Goal: Task Accomplishment & Management: Manage account settings

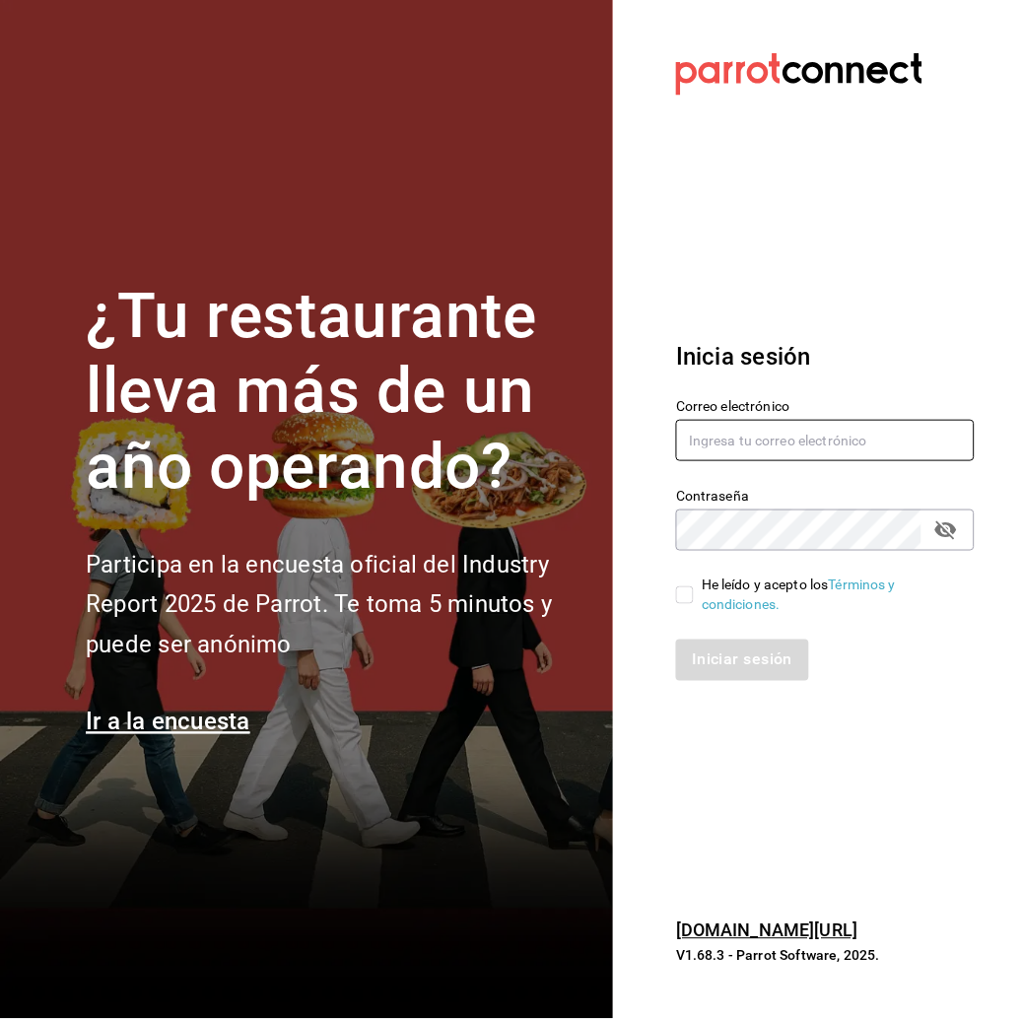
type input "[EMAIL_ADDRESS][DOMAIN_NAME]"
click at [691, 595] on input "He leído y acepto los Términos y condiciones." at bounding box center [685, 596] width 18 height 18
checkbox input "true"
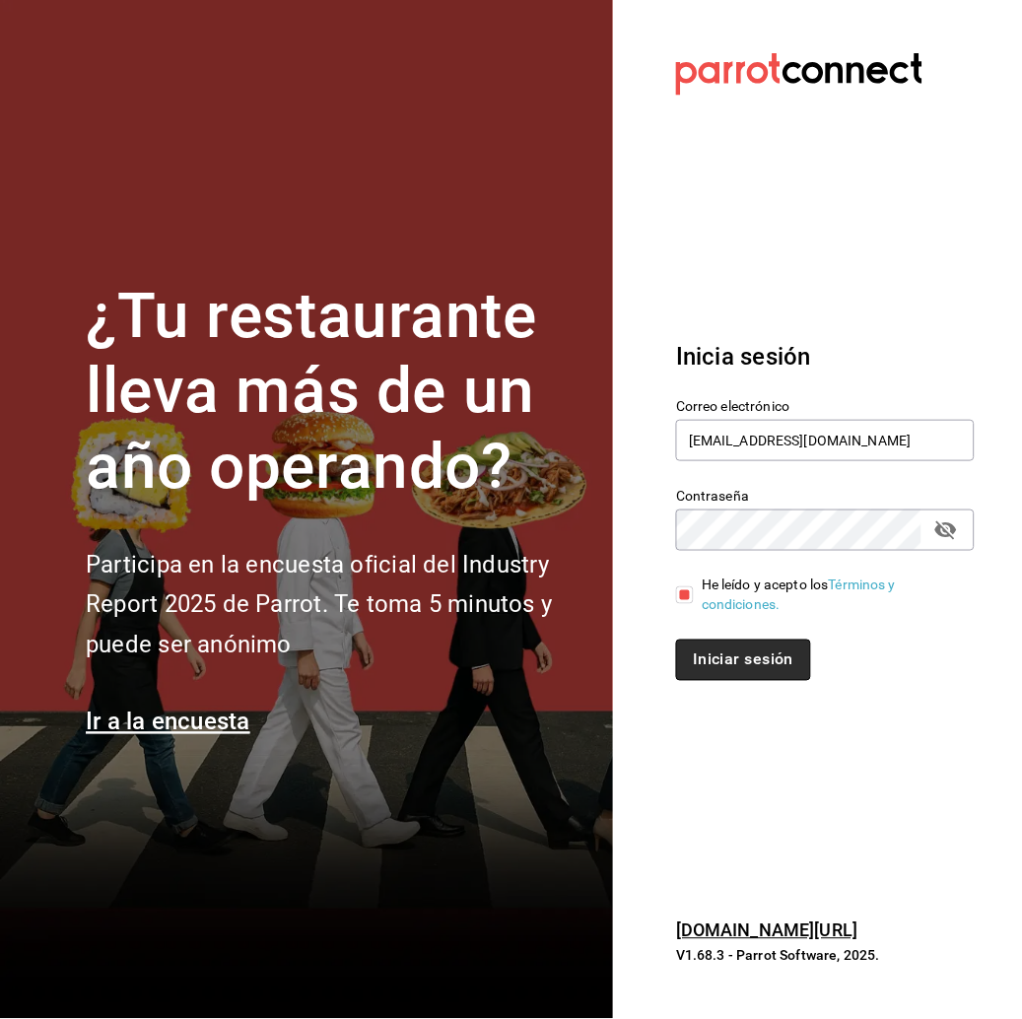
click at [737, 646] on button "Iniciar sesión" at bounding box center [743, 660] width 134 height 41
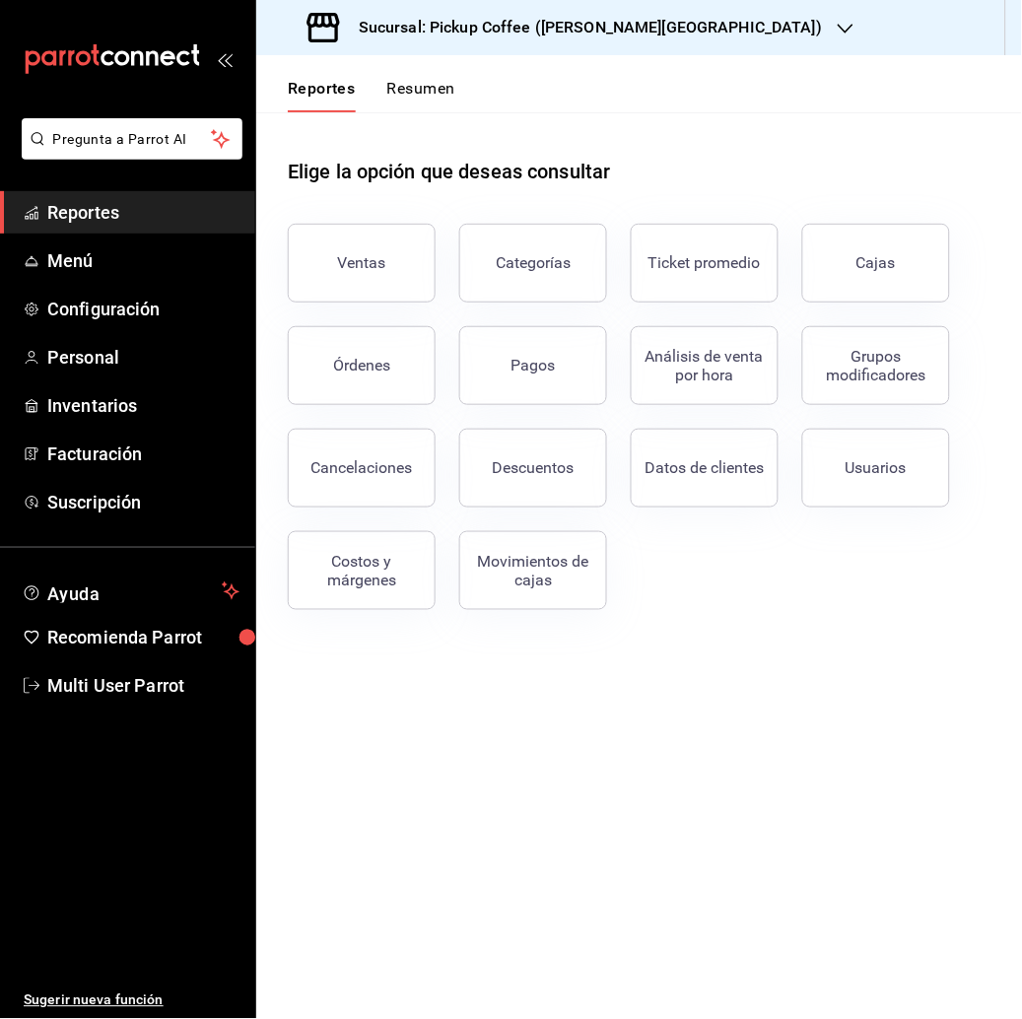
click at [573, 17] on h3 "Sucursal: Pickup Coffee (Quintana Roo)" at bounding box center [582, 28] width 479 height 24
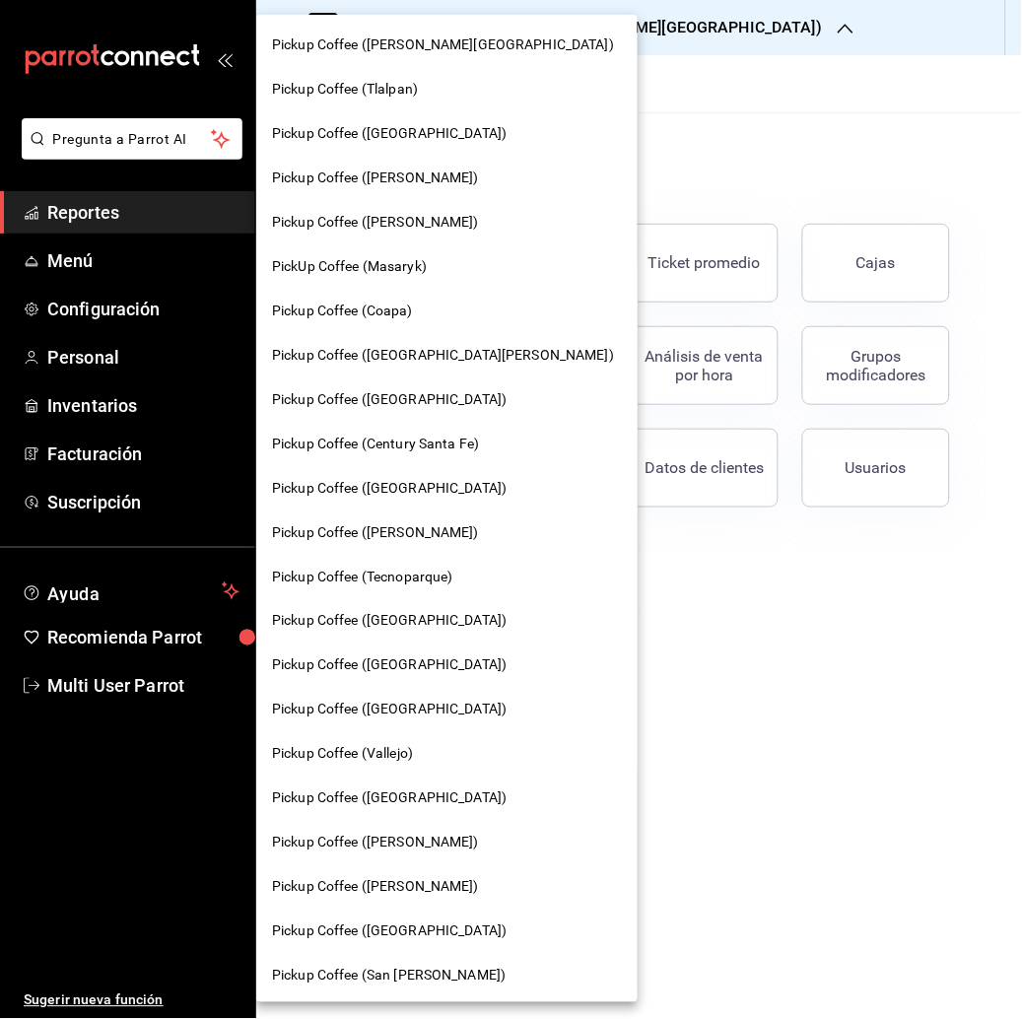
click at [419, 225] on span "Pickup Coffee (Dr Andrade)" at bounding box center [375, 222] width 207 height 21
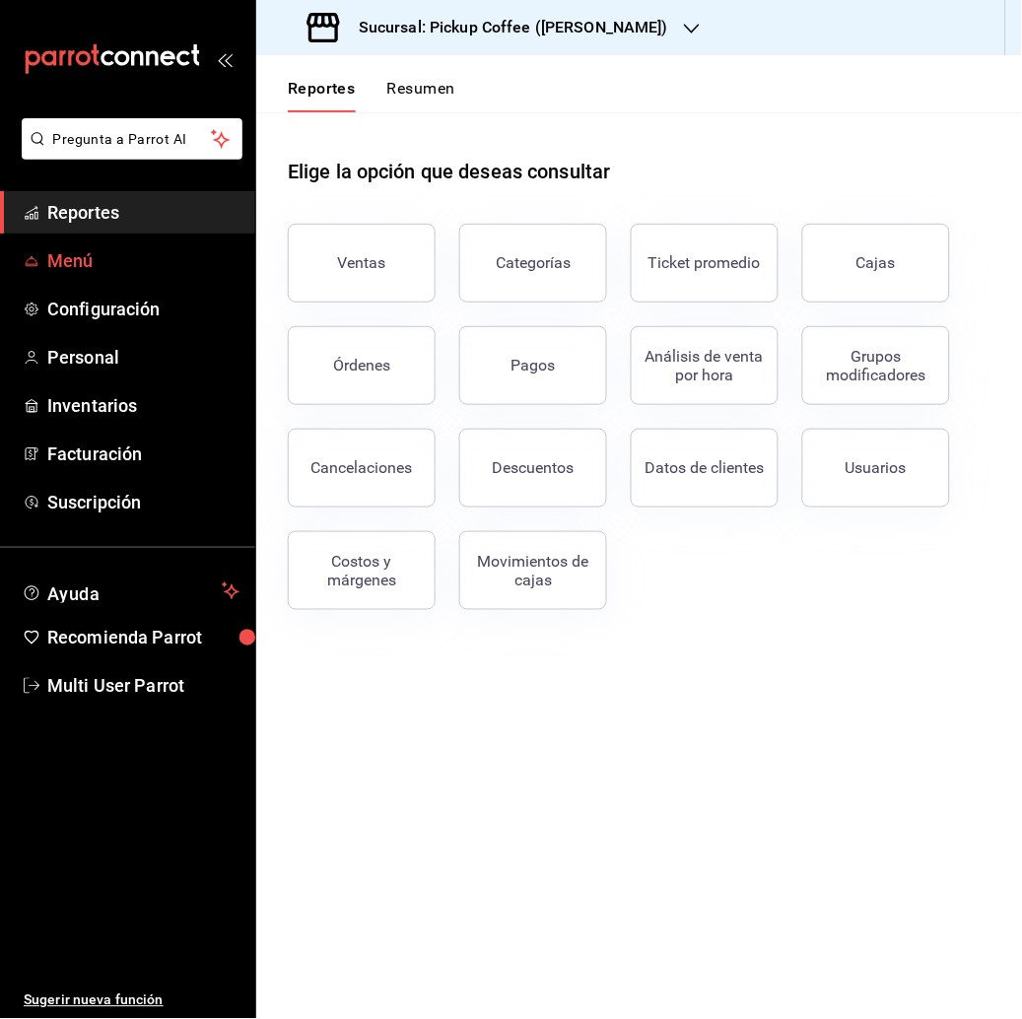
click at [70, 247] on span "Menú" at bounding box center [143, 260] width 192 height 27
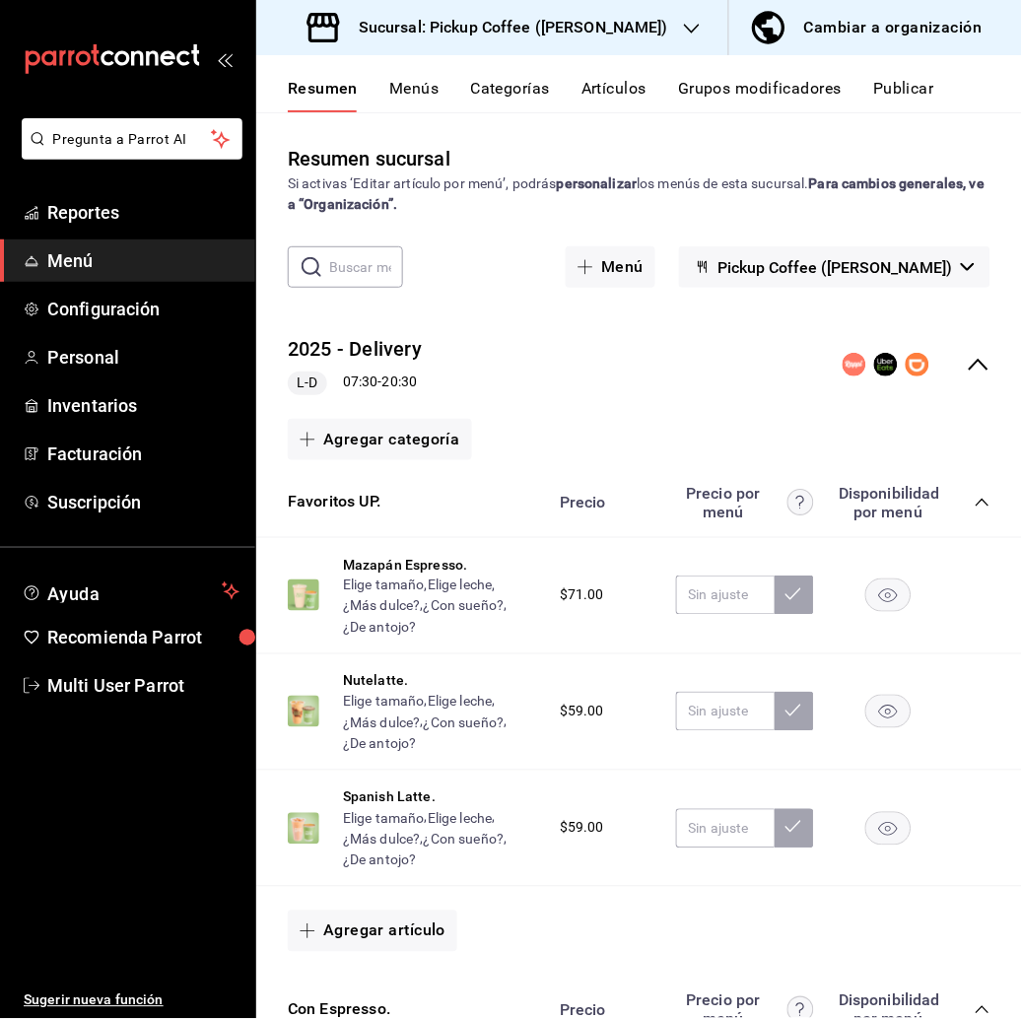
click at [427, 85] on button "Menús" at bounding box center [413, 96] width 49 height 34
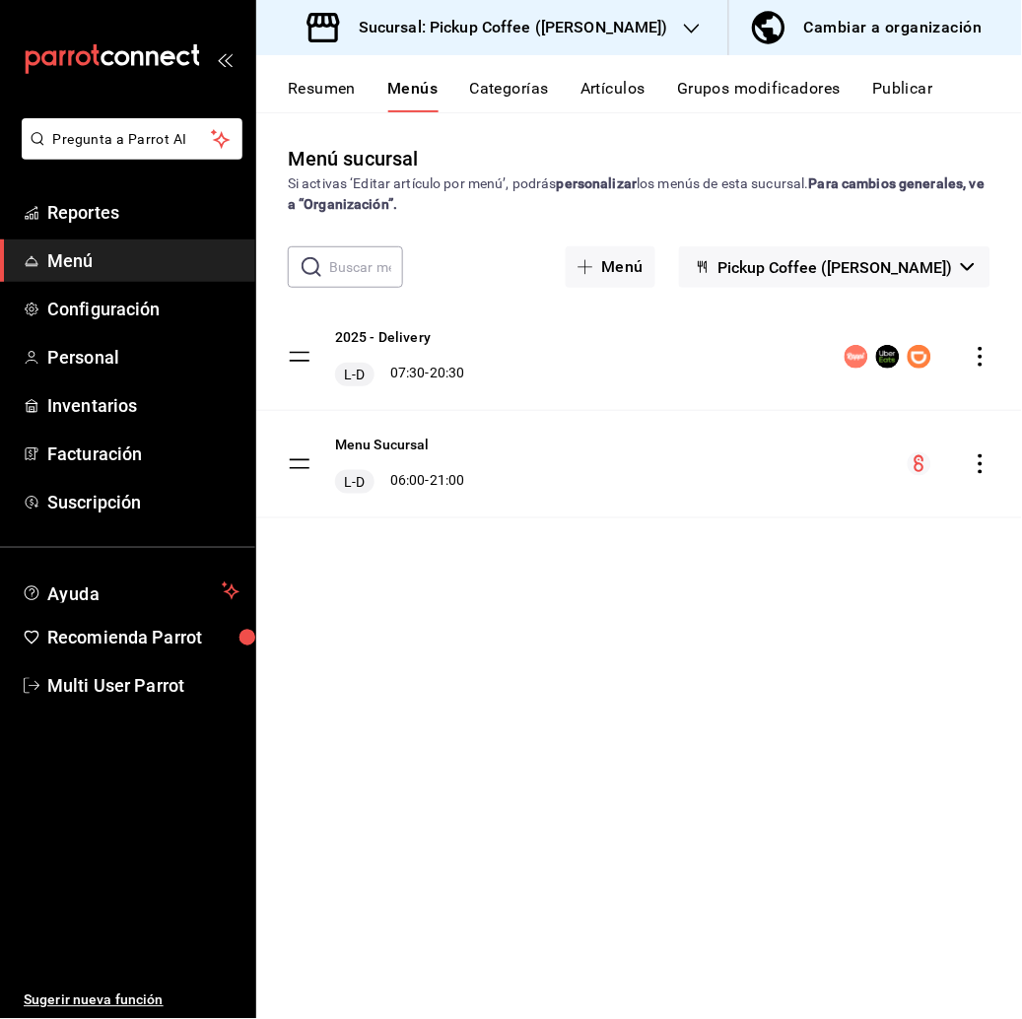
click at [982, 353] on icon "actions" at bounding box center [981, 357] width 20 height 20
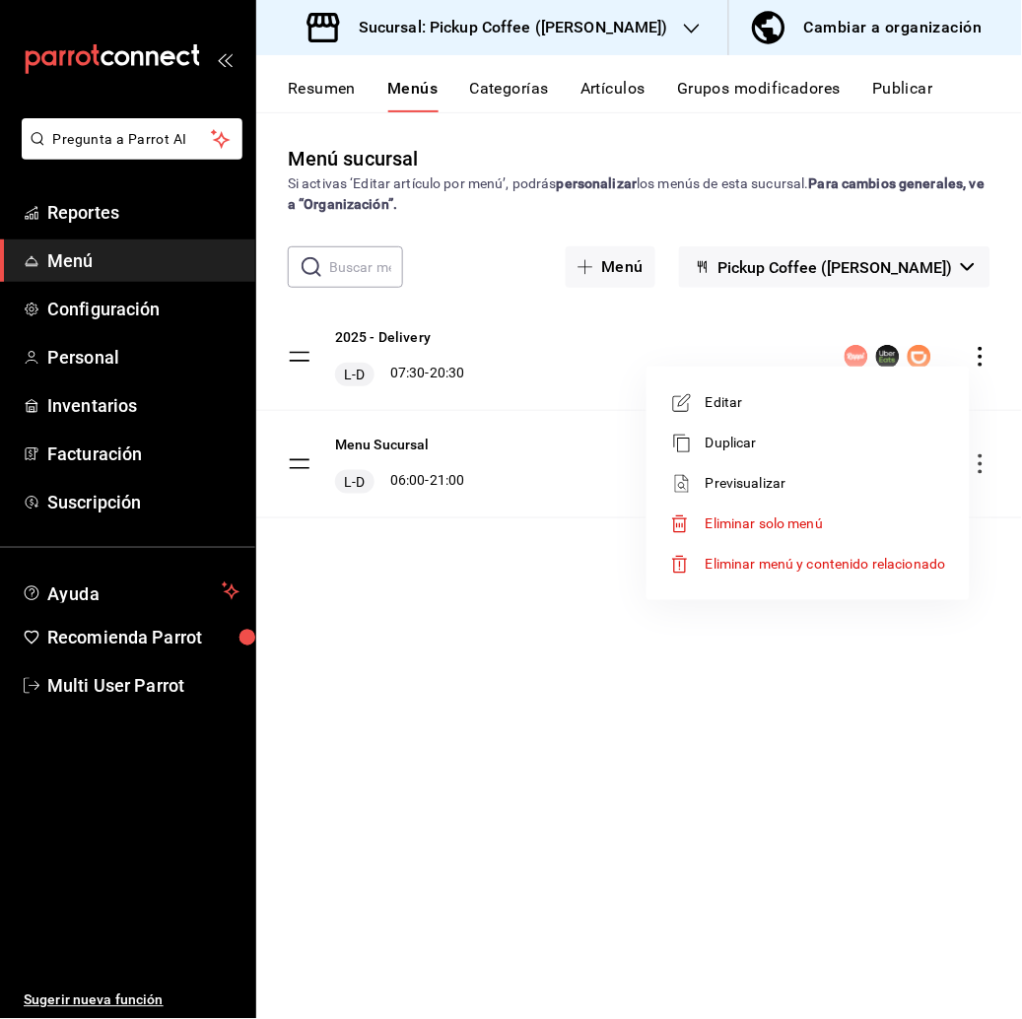
click at [761, 407] on span "Editar" at bounding box center [826, 402] width 241 height 21
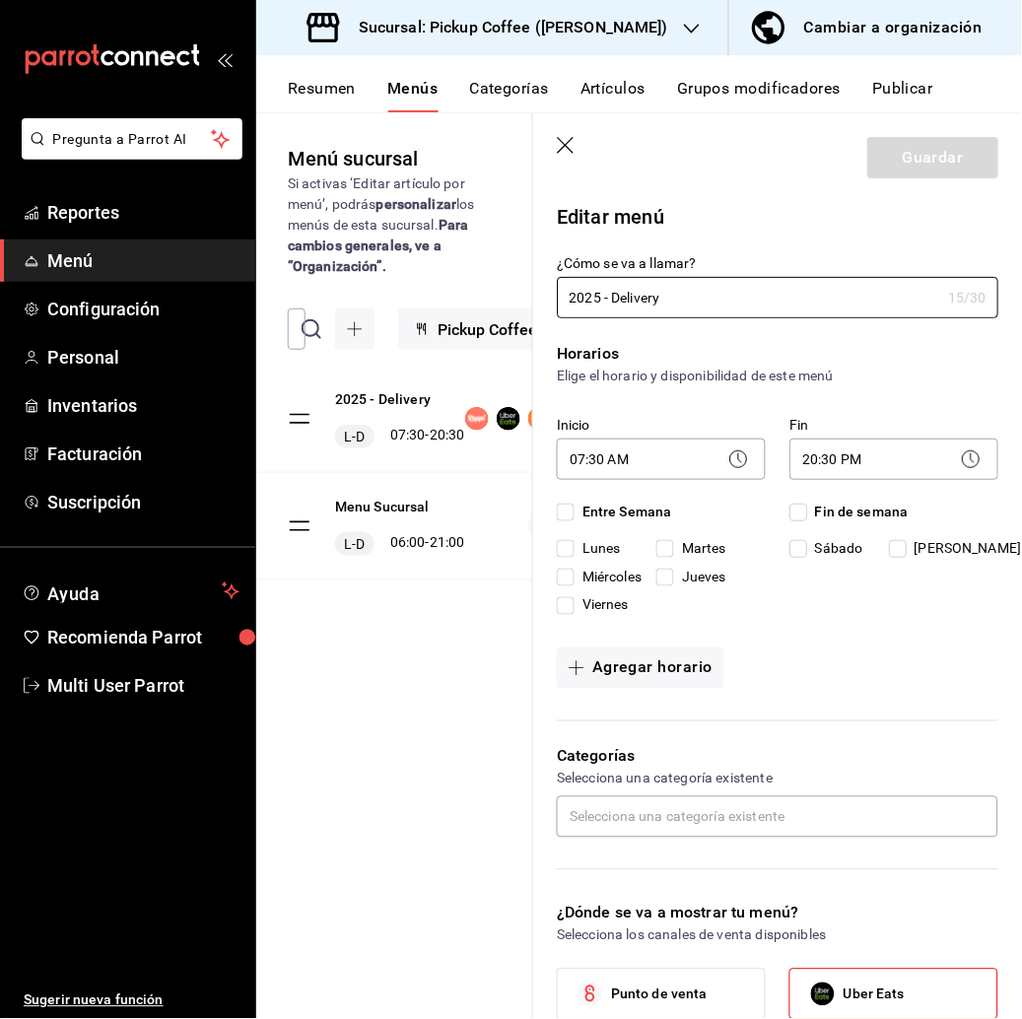
checkbox input "true"
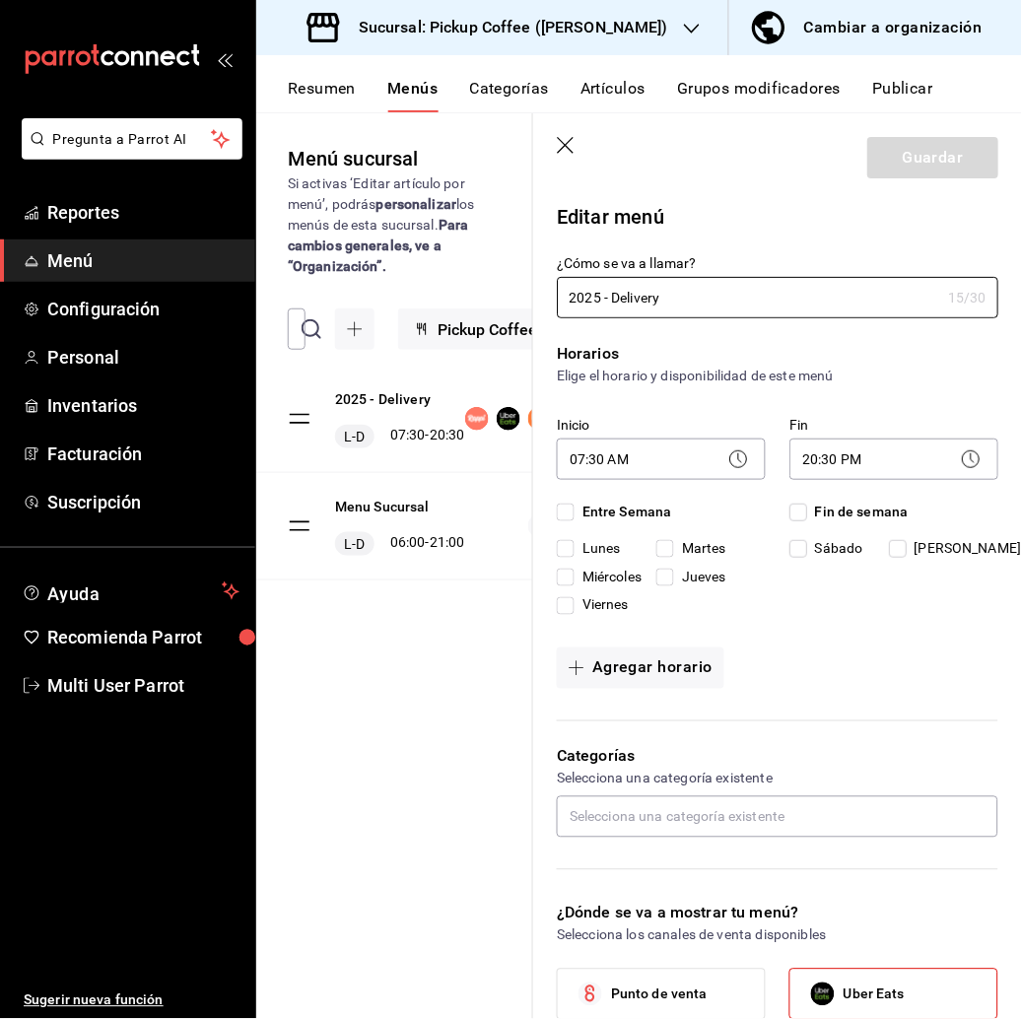
checkbox input "true"
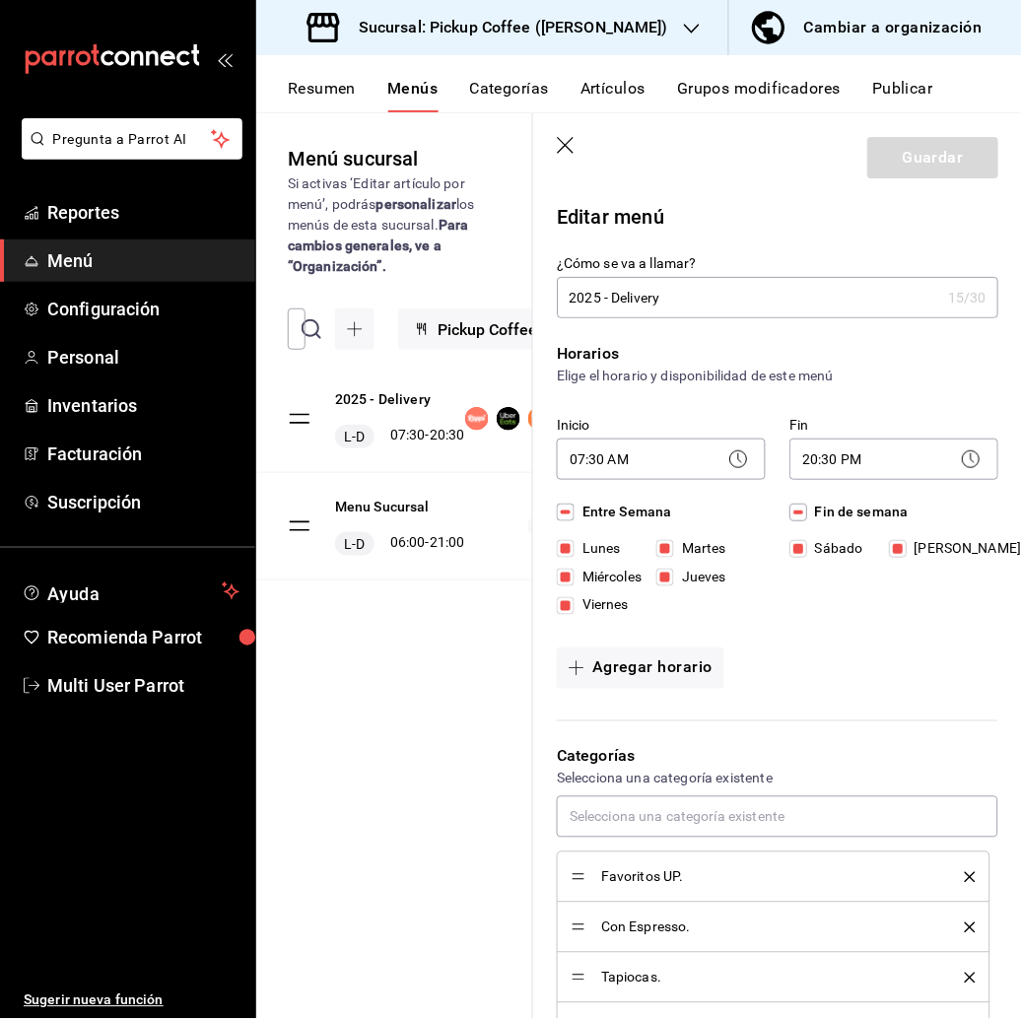
click at [568, 546] on input "Lunes" at bounding box center [566, 549] width 18 height 18
checkbox input "false"
click at [921, 156] on button "Guardar" at bounding box center [933, 157] width 131 height 41
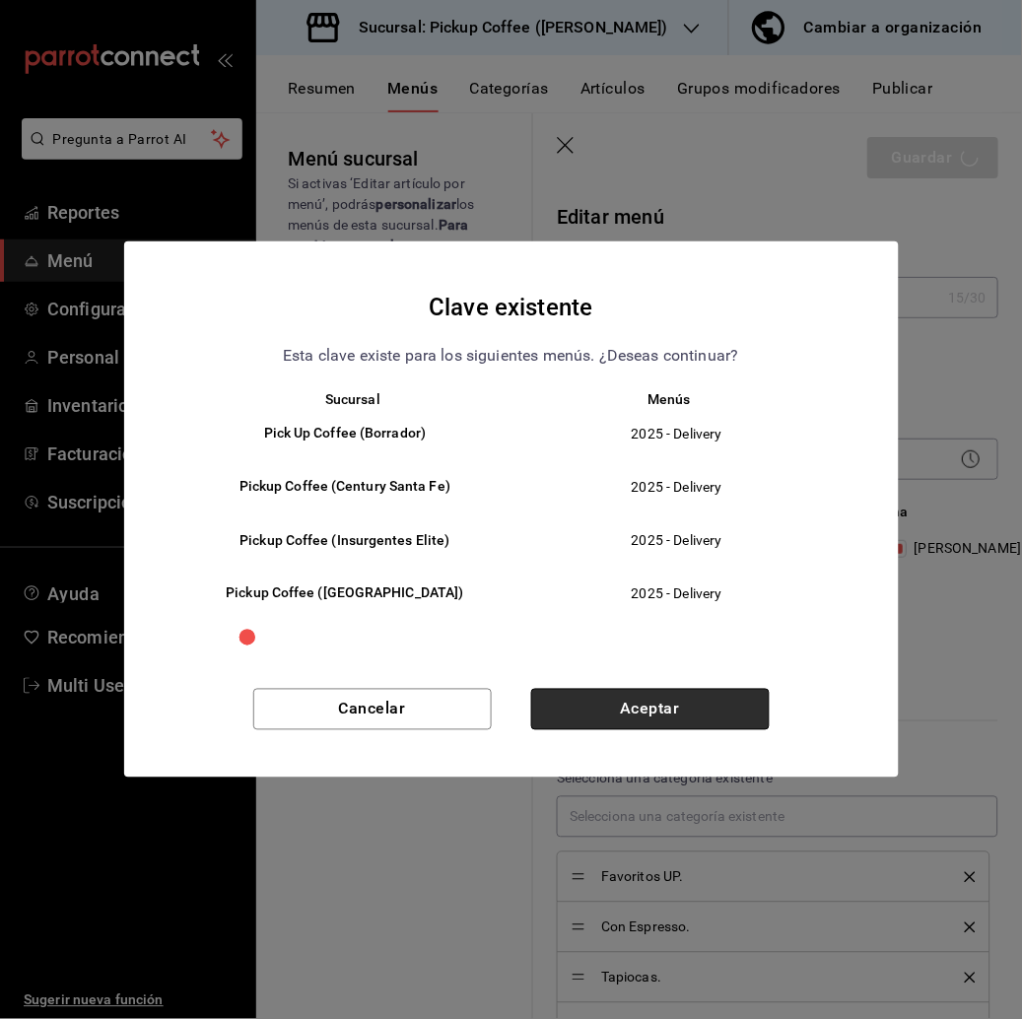
click at [733, 705] on button "Aceptar" at bounding box center [650, 709] width 239 height 41
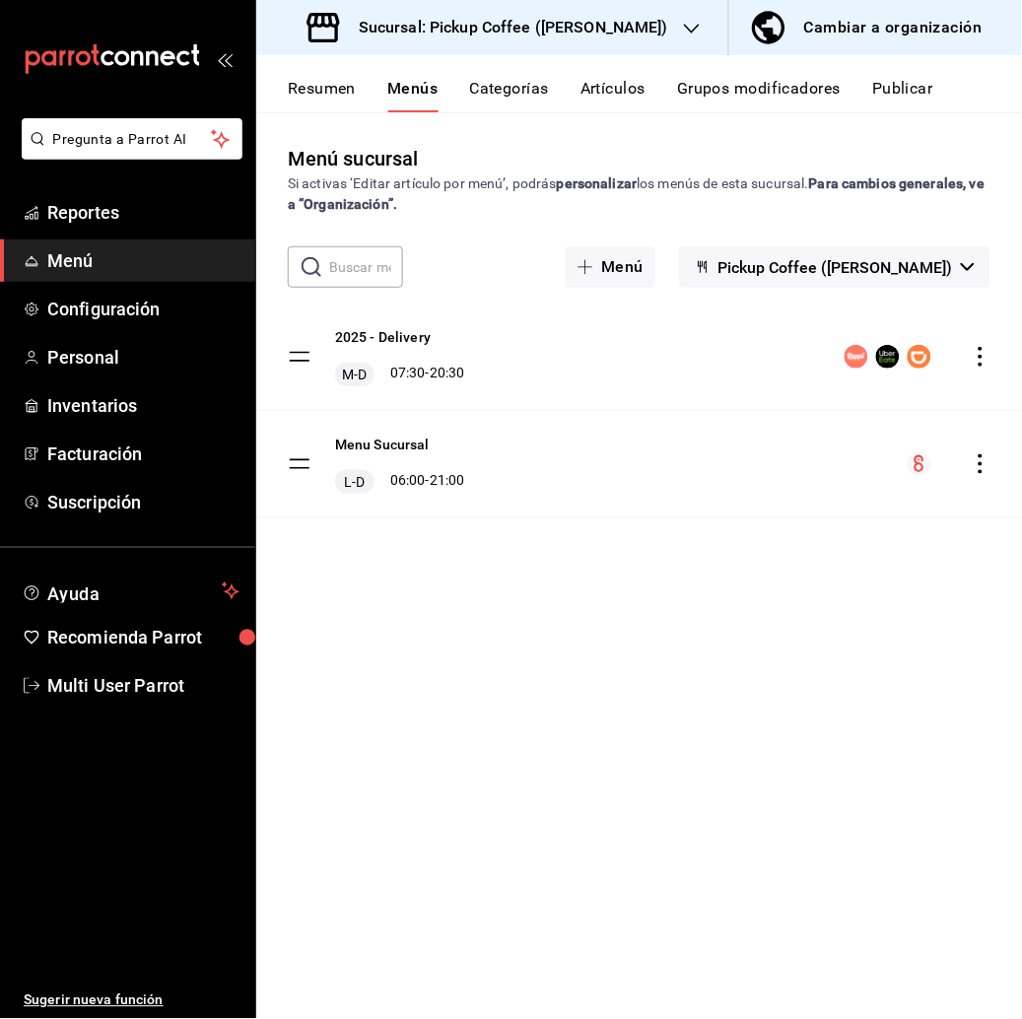
click at [919, 73] on div "Resumen Menús Categorías Artículos Grupos modificadores Publicar" at bounding box center [639, 83] width 766 height 57
click at [901, 92] on button "Publicar" at bounding box center [903, 96] width 61 height 34
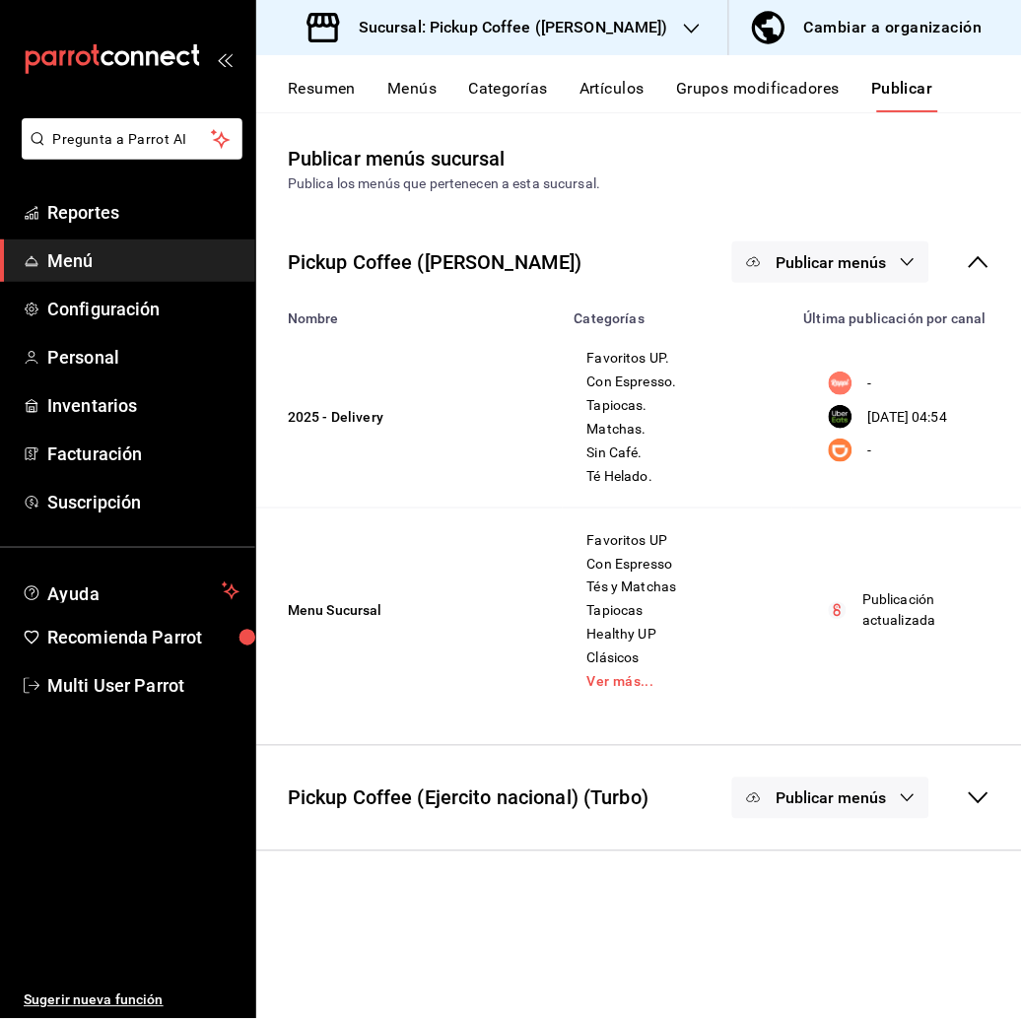
click at [852, 249] on button "Publicar menús" at bounding box center [831, 262] width 197 height 41
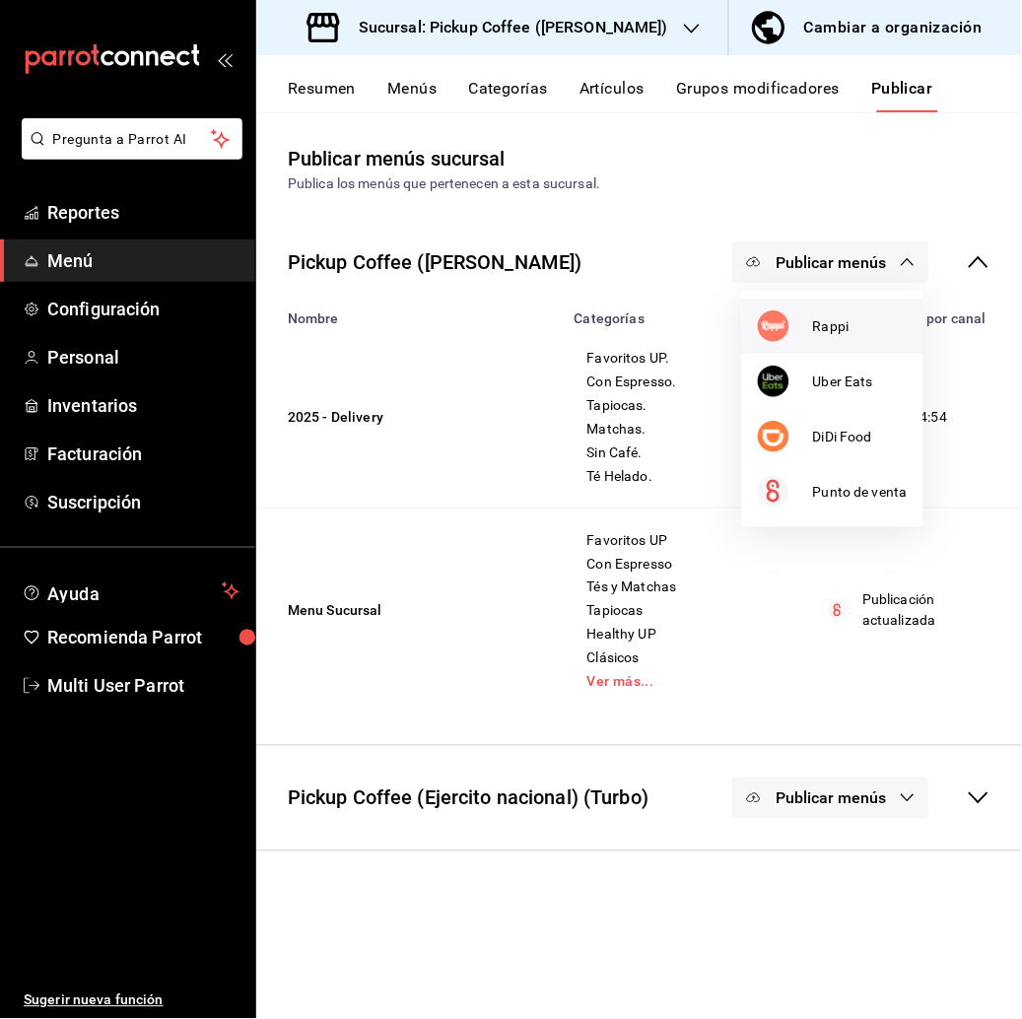
click at [833, 323] on span "Rappi" at bounding box center [860, 326] width 95 height 21
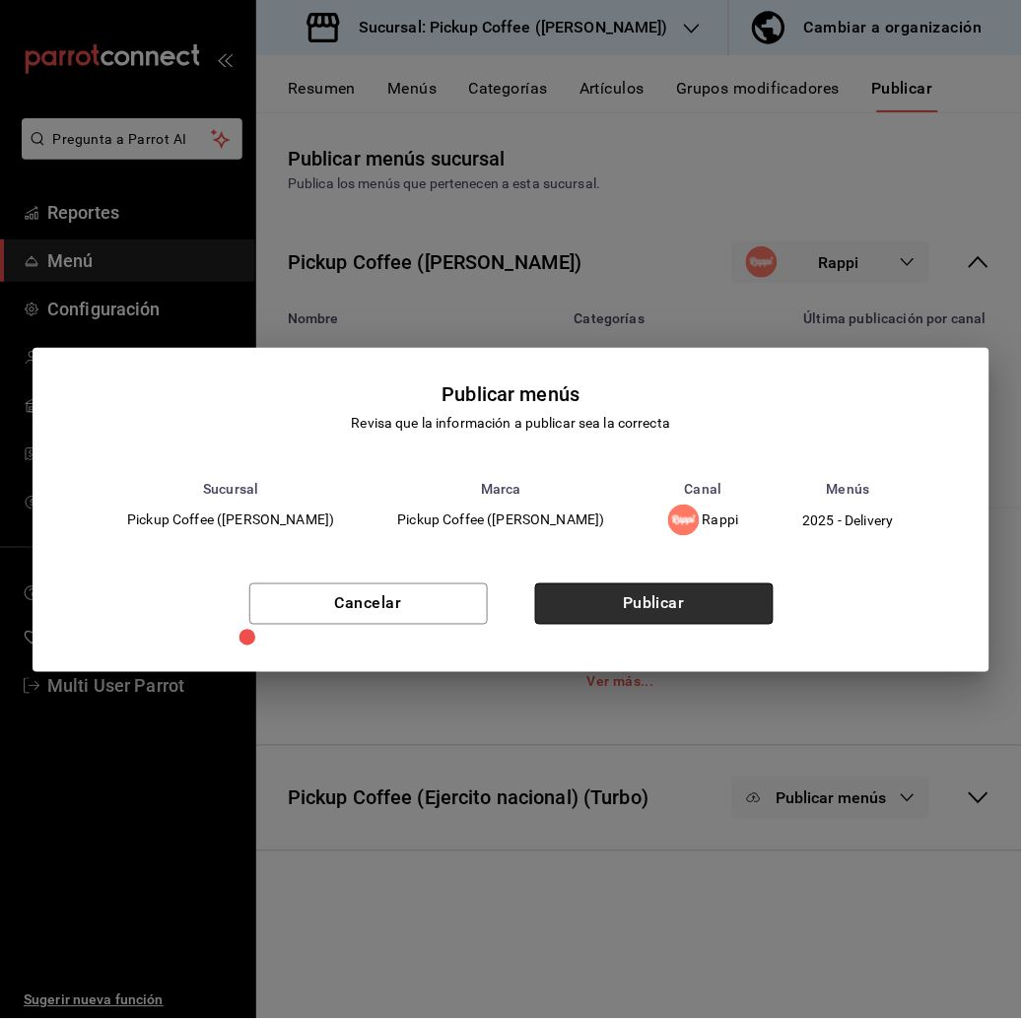
click at [676, 609] on button "Publicar" at bounding box center [654, 604] width 239 height 41
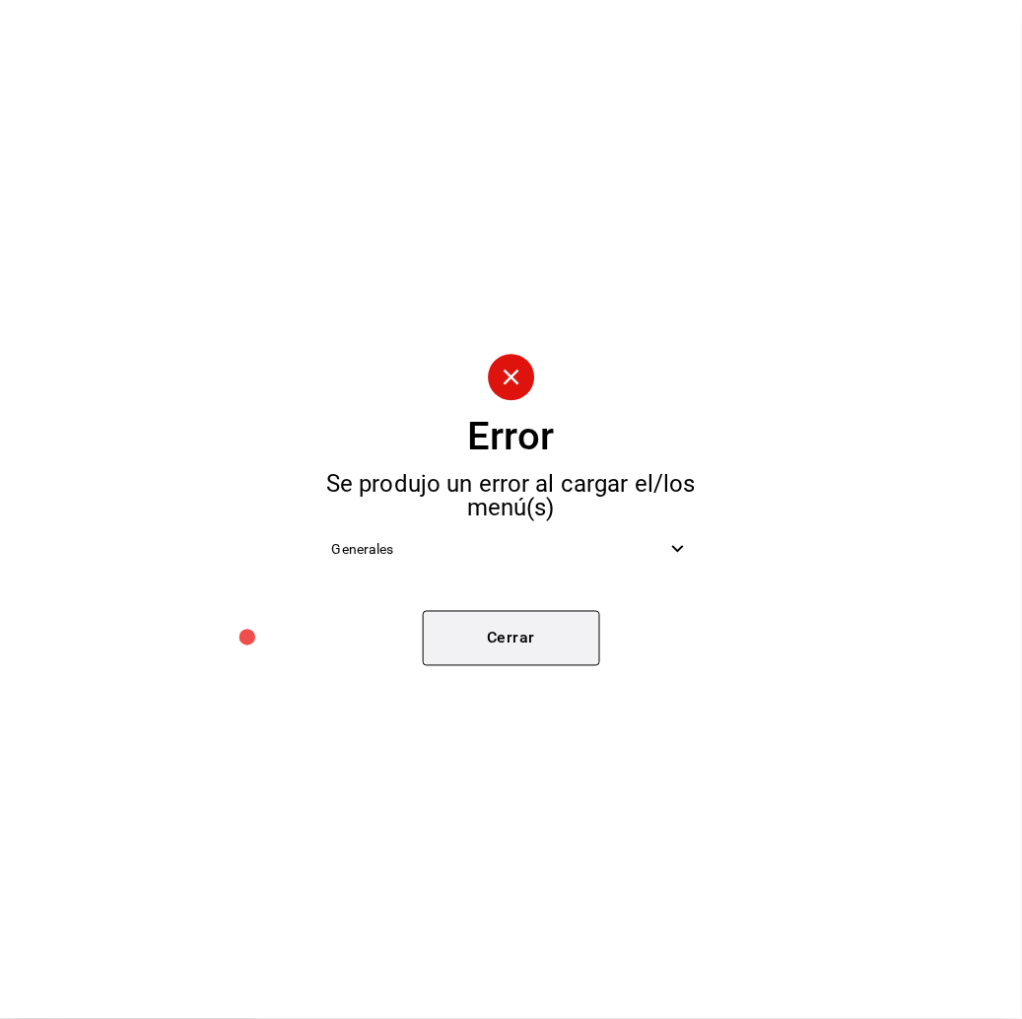
click at [561, 637] on button "Cerrar" at bounding box center [511, 638] width 177 height 55
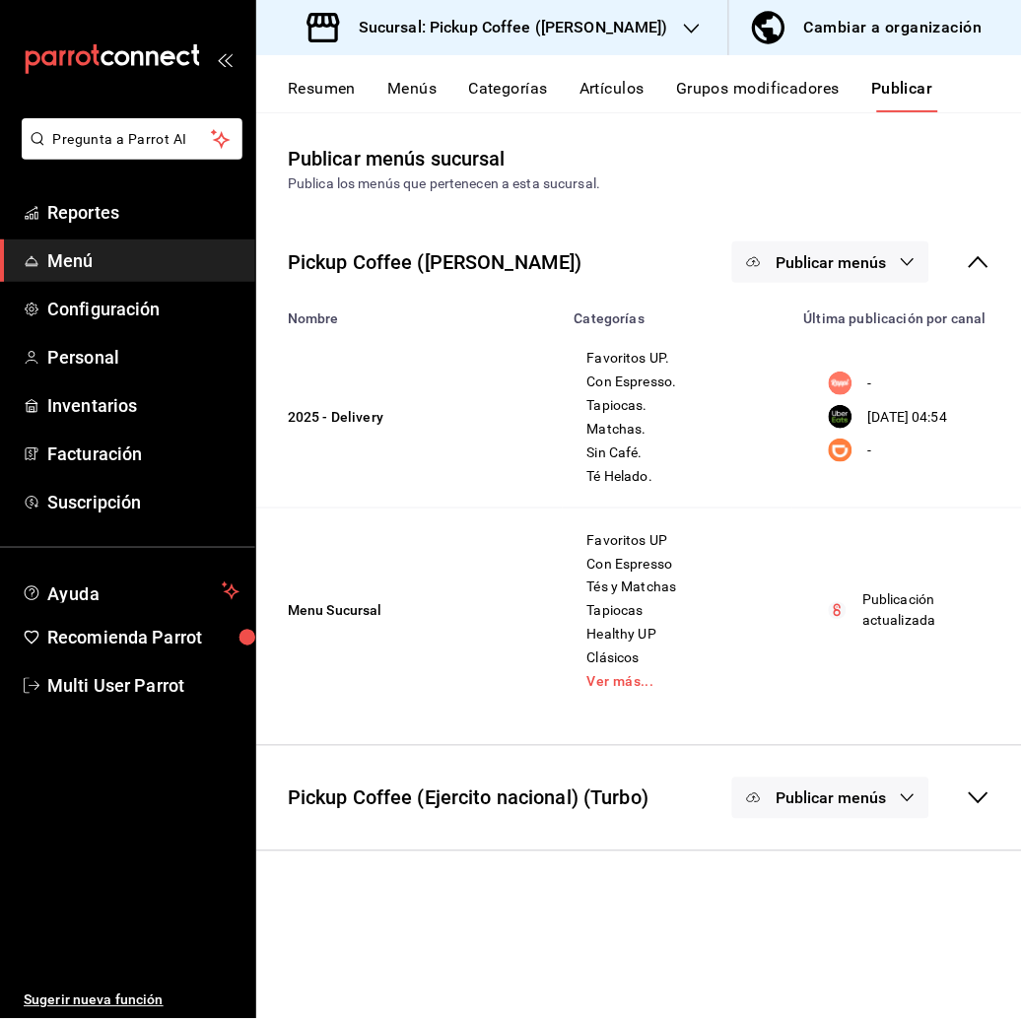
click at [820, 253] on span "Publicar menús" at bounding box center [831, 262] width 110 height 19
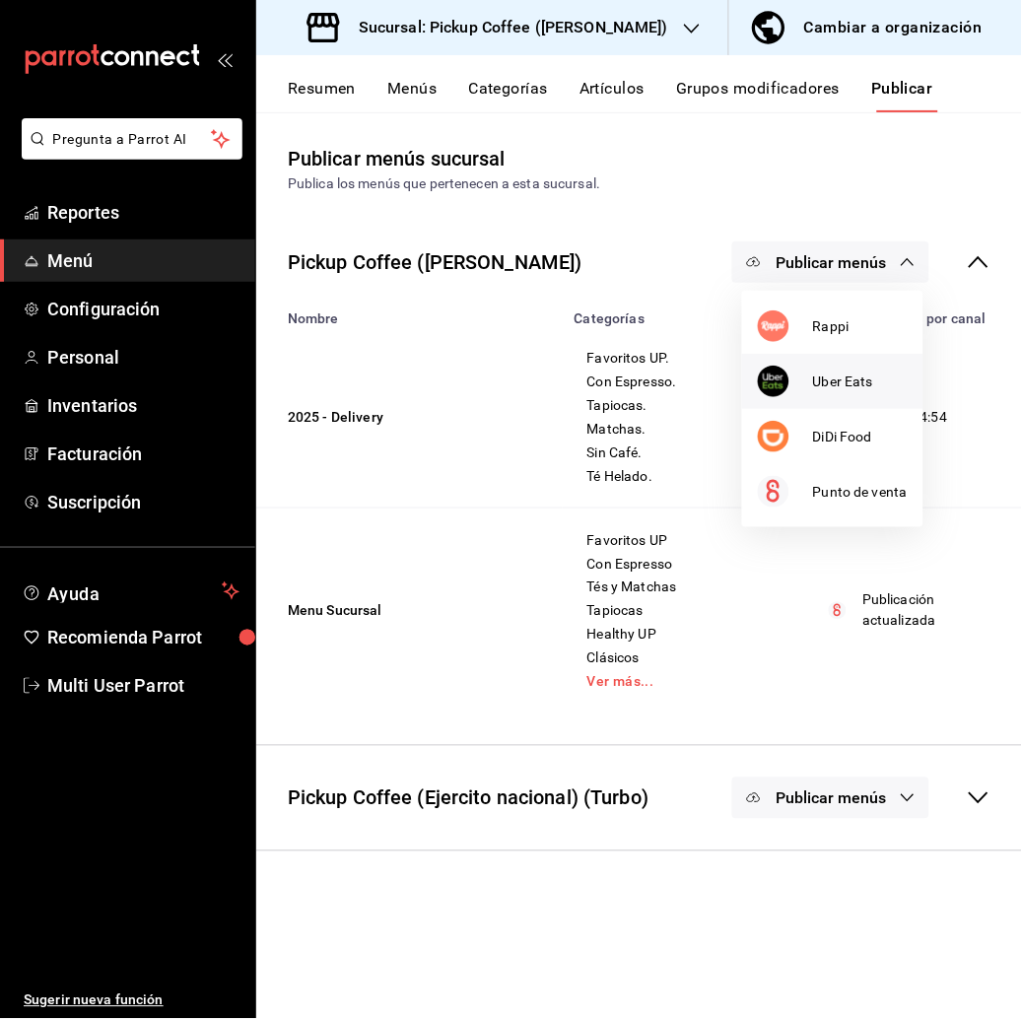
click at [859, 372] on span "Uber Eats" at bounding box center [860, 382] width 95 height 21
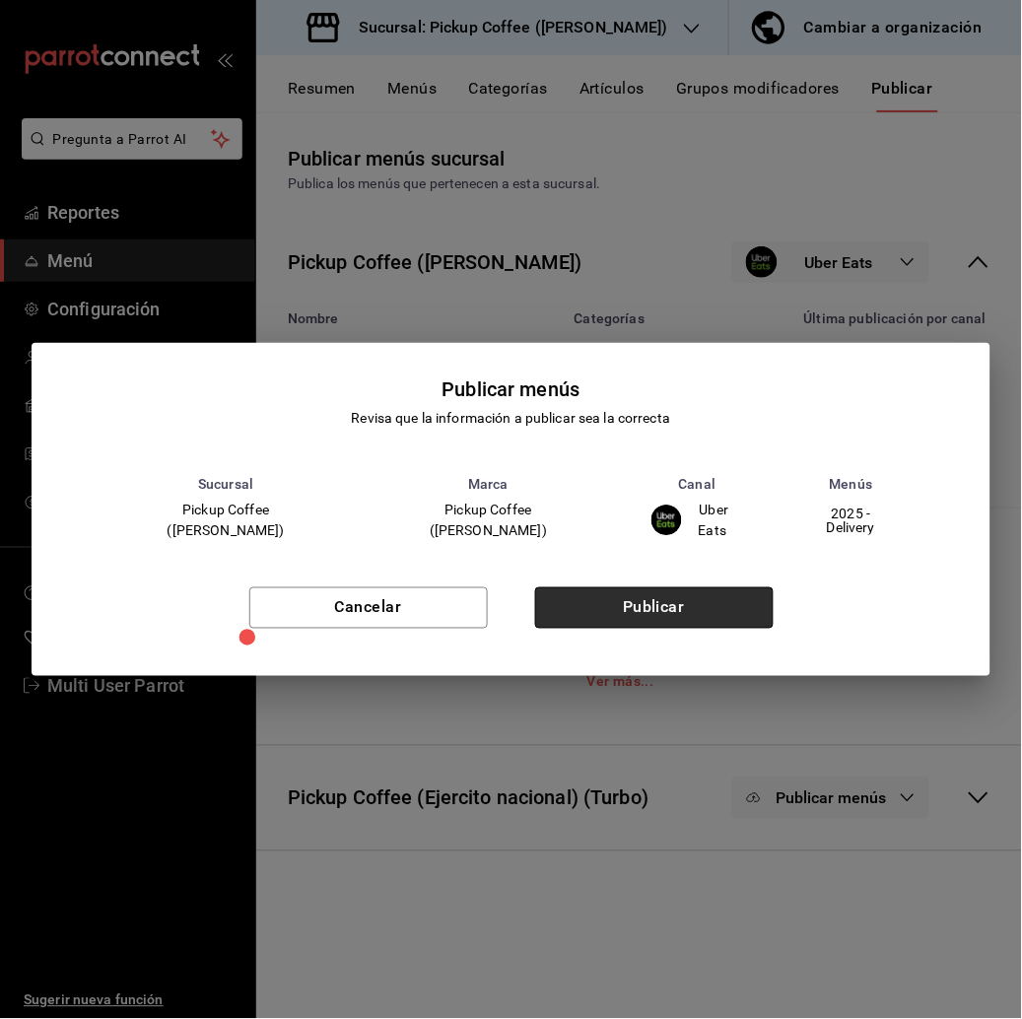
click at [683, 599] on button "Publicar" at bounding box center [654, 608] width 239 height 41
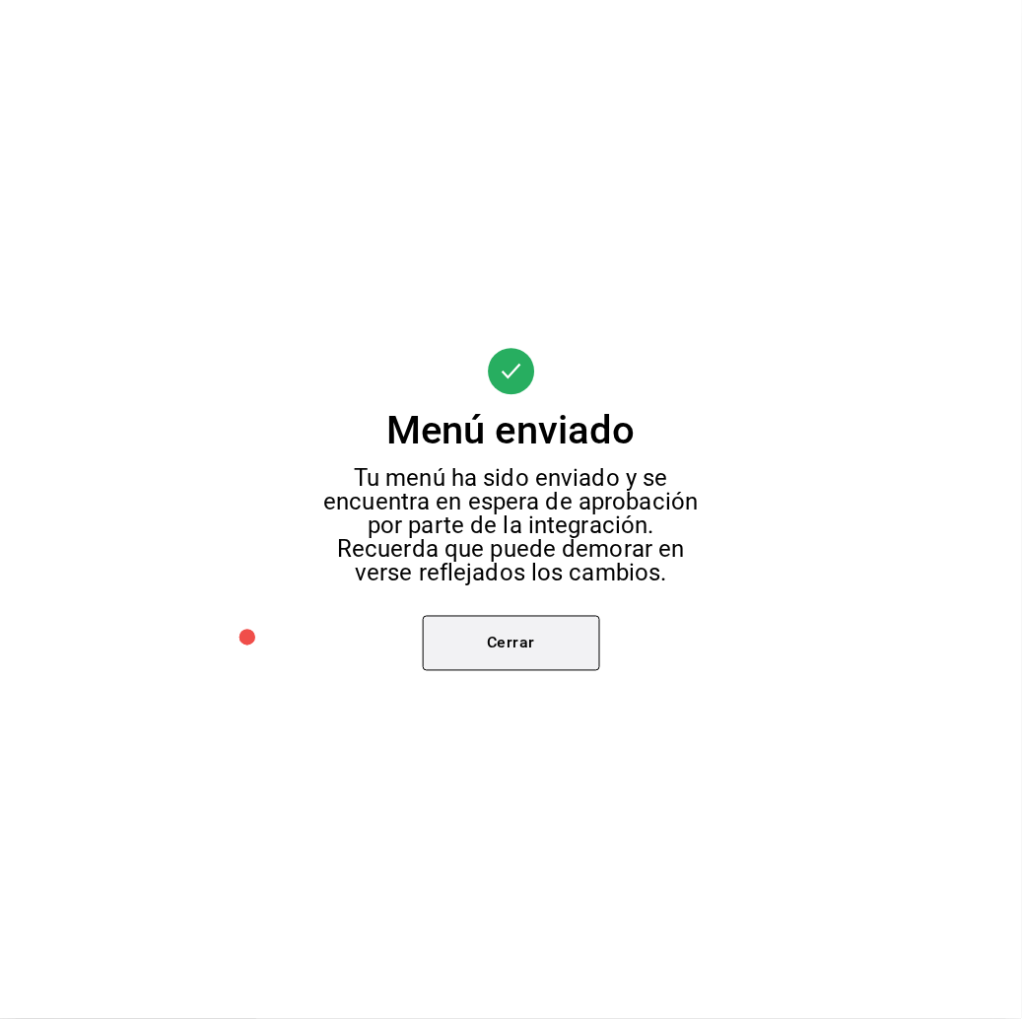
click at [513, 651] on button "Cerrar" at bounding box center [511, 643] width 177 height 55
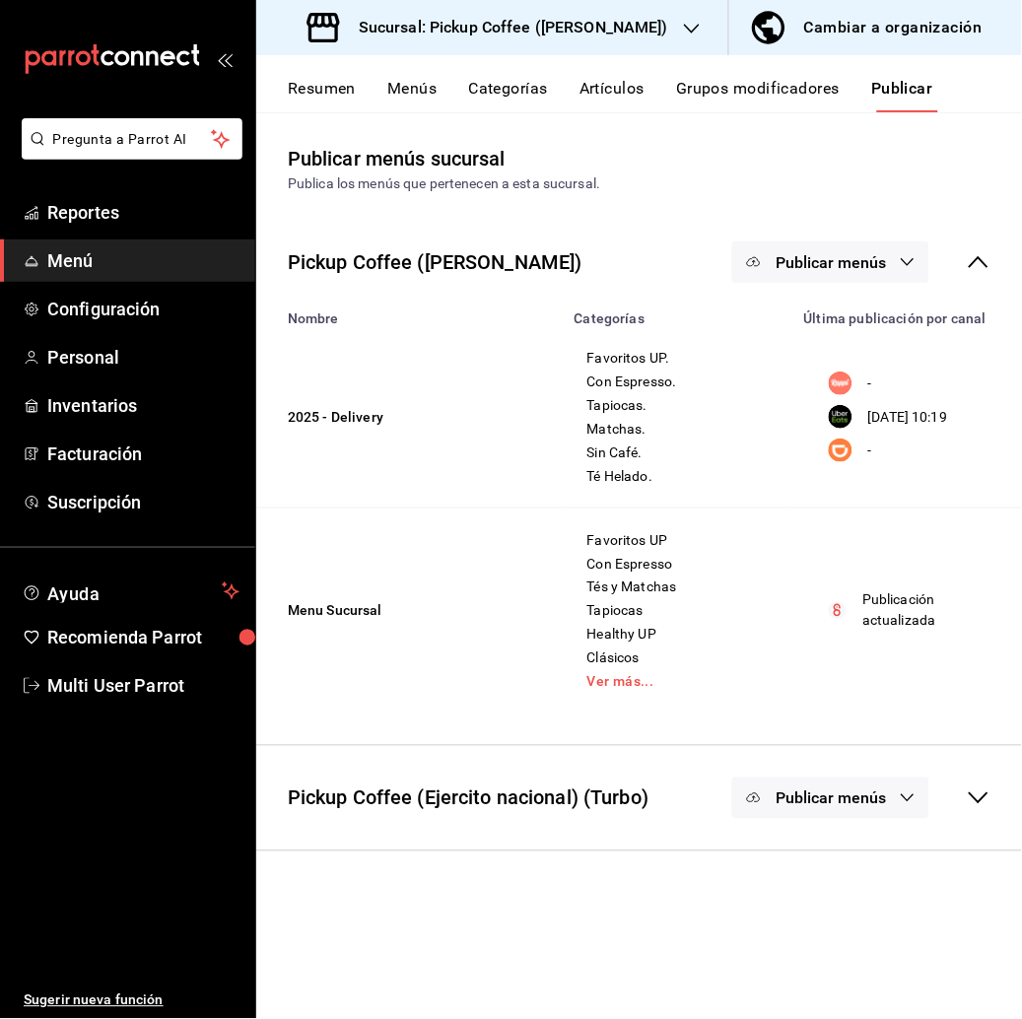
click at [893, 246] on button "Publicar menús" at bounding box center [831, 262] width 197 height 41
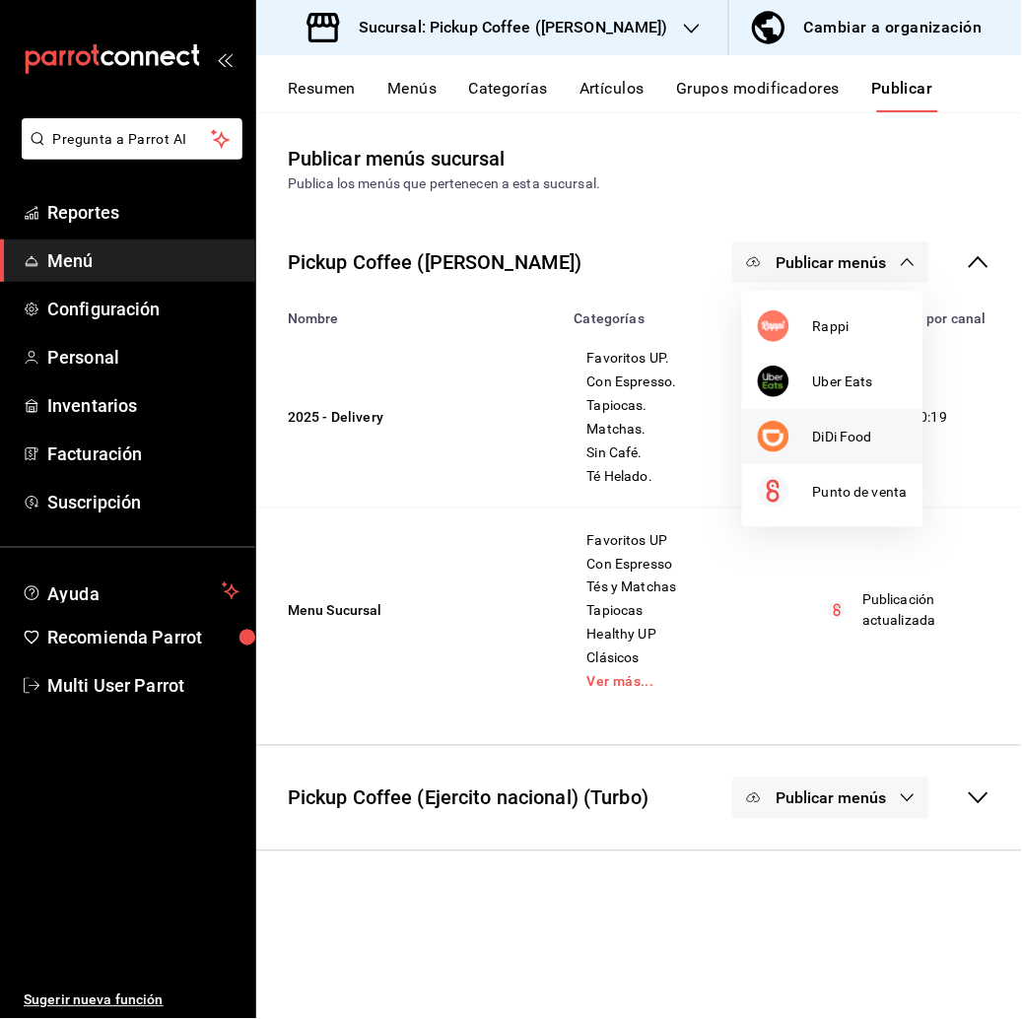
click at [849, 437] on span "DiDi Food" at bounding box center [860, 437] width 95 height 21
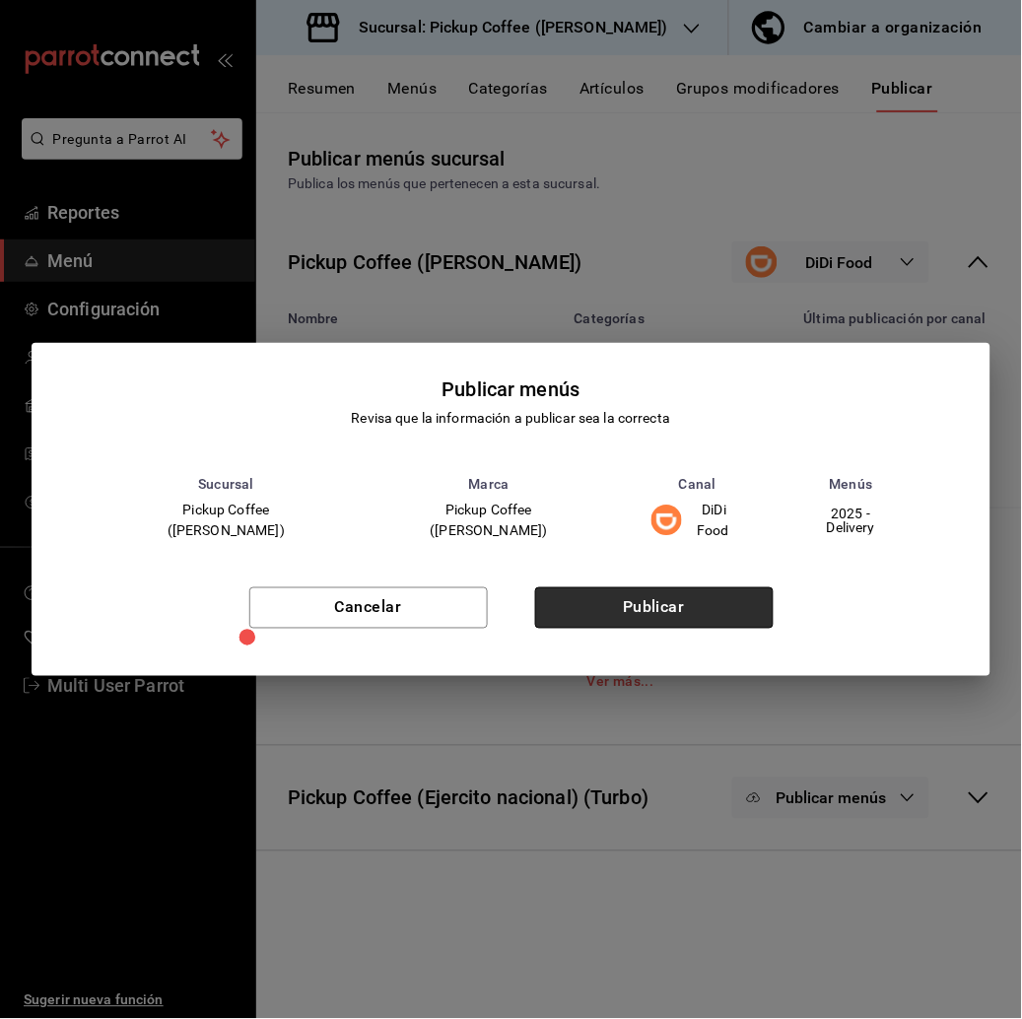
click at [678, 593] on button "Publicar" at bounding box center [654, 608] width 239 height 41
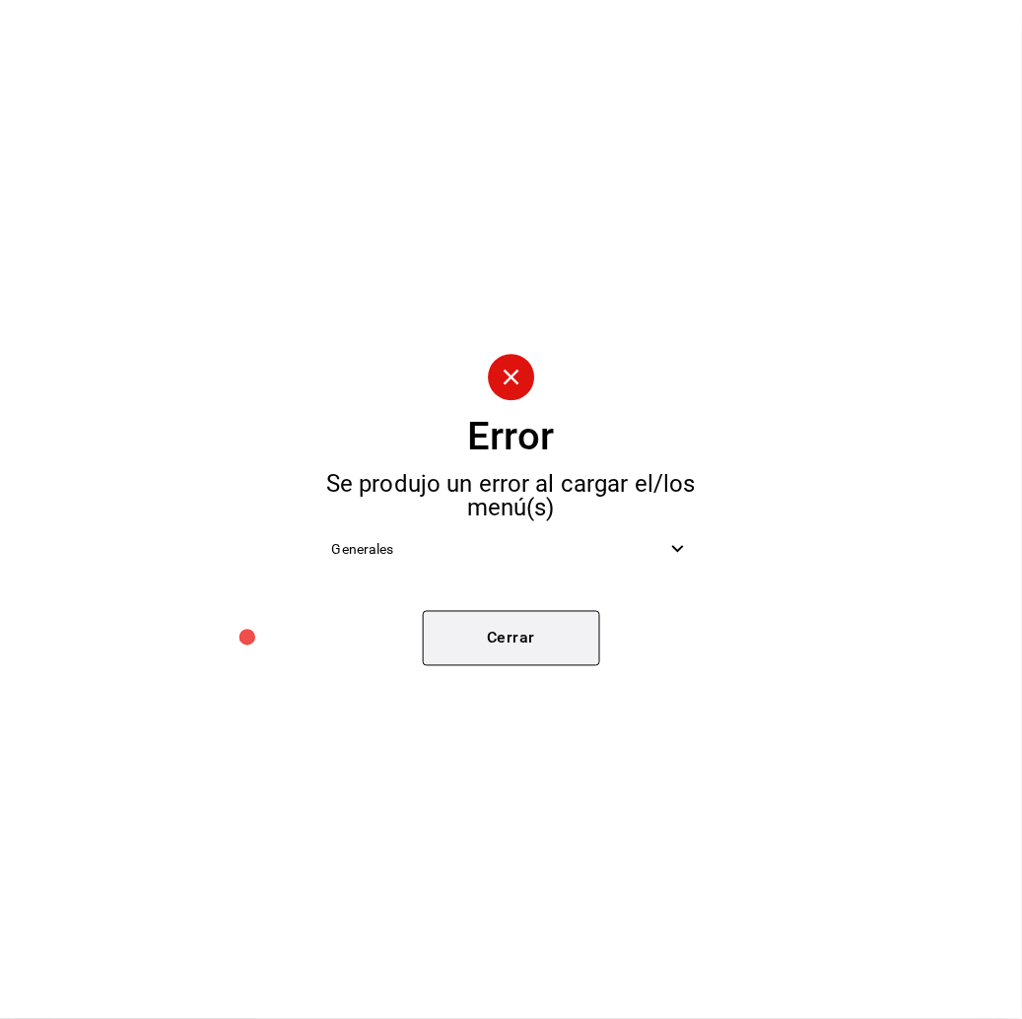
click at [533, 638] on button "Cerrar" at bounding box center [511, 638] width 177 height 55
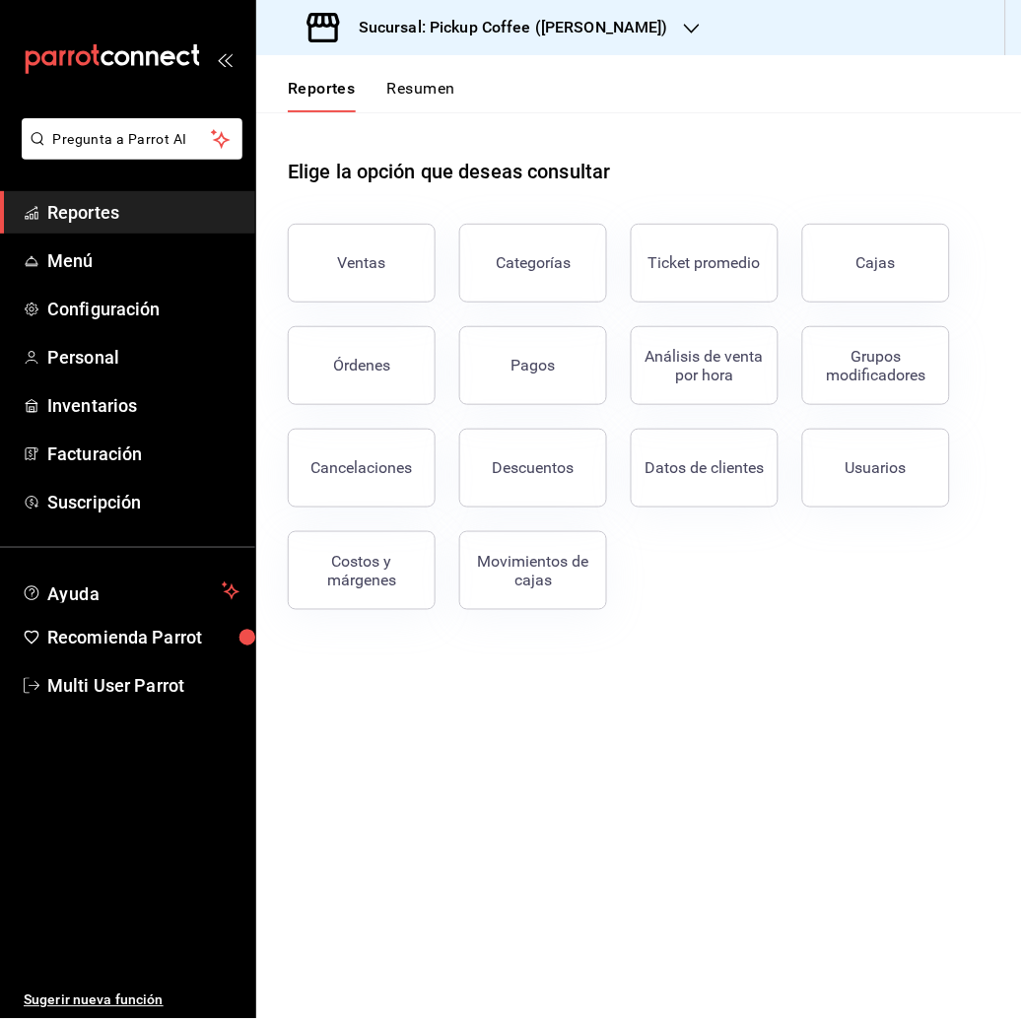
click at [828, 159] on div "Elige la opción que deseas consultar" at bounding box center [639, 156] width 703 height 88
click at [613, 27] on h3 "Sucursal: Pickup Coffee (Dr Andrade)" at bounding box center [505, 28] width 325 height 24
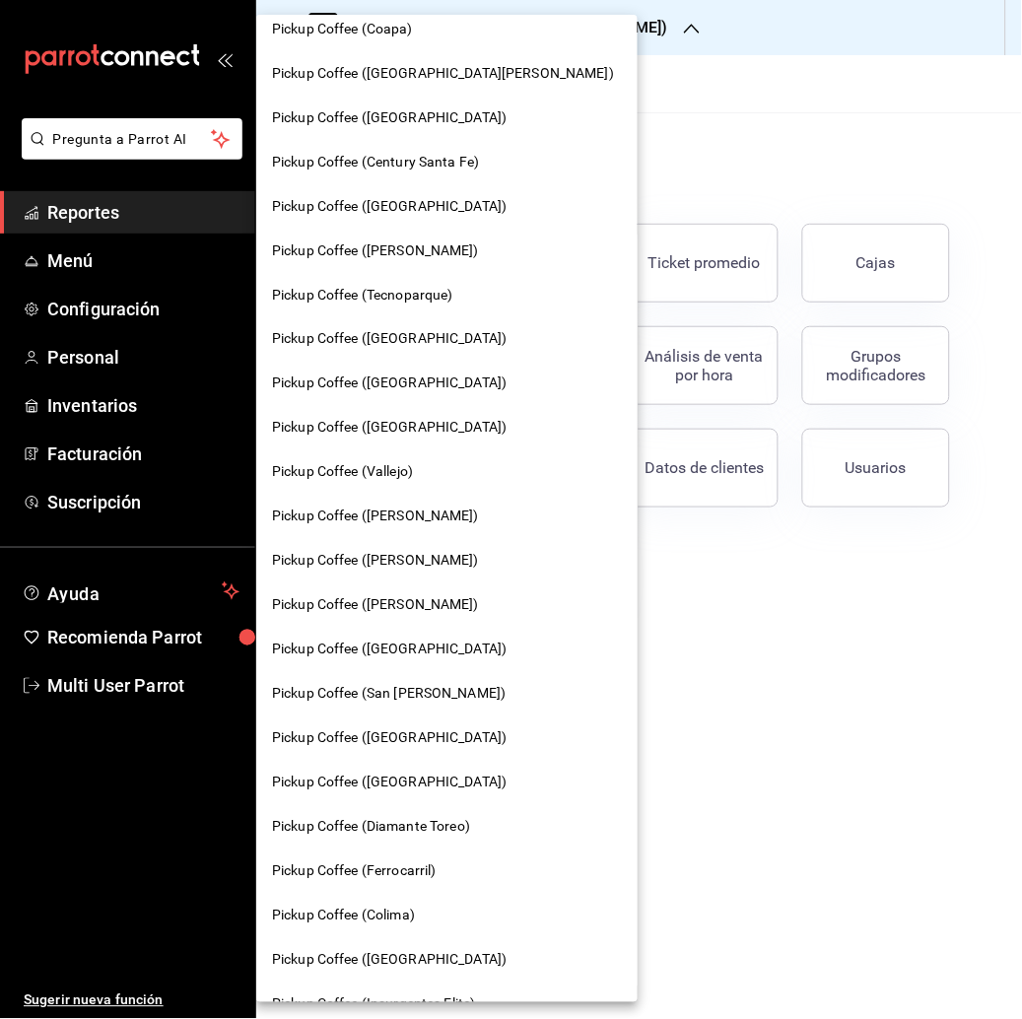
scroll to position [284, 0]
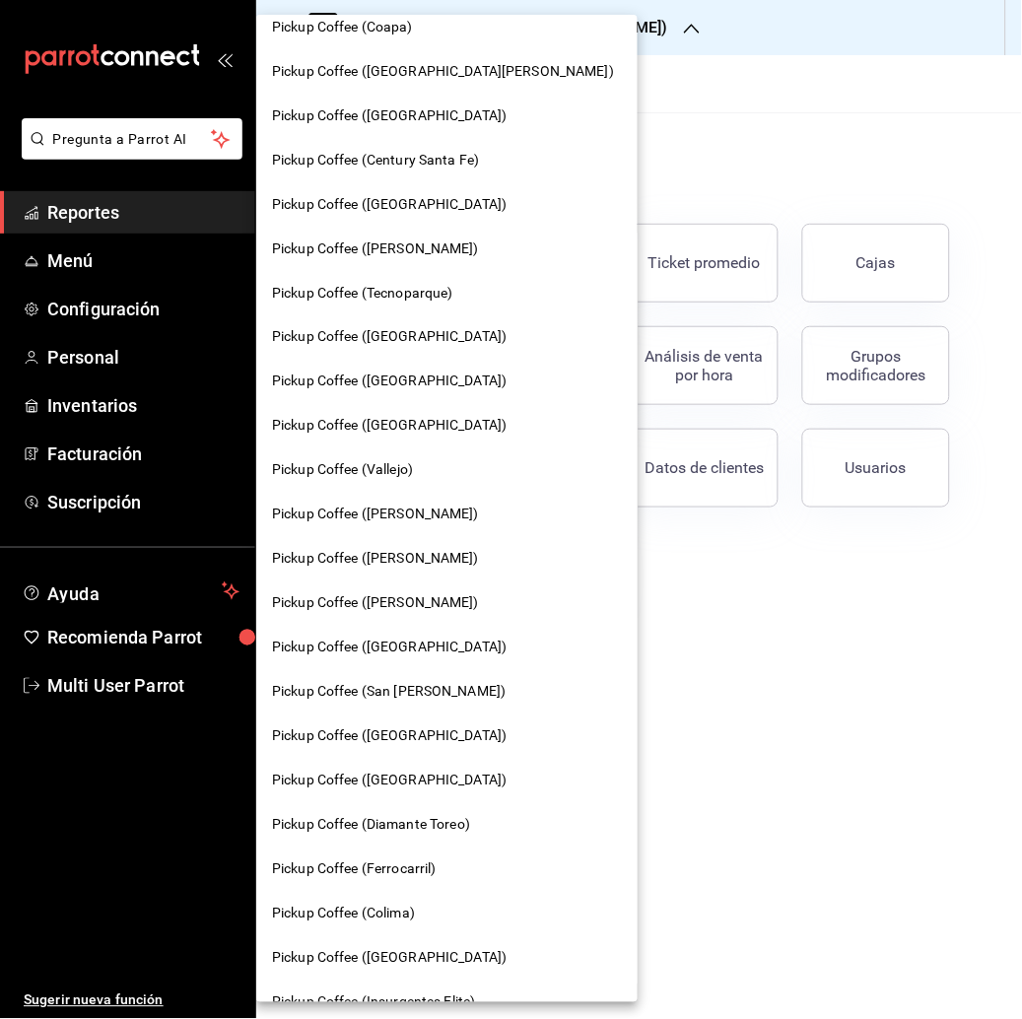
click at [404, 631] on div "Pickup Coffee (Buenavista)" at bounding box center [447, 648] width 382 height 44
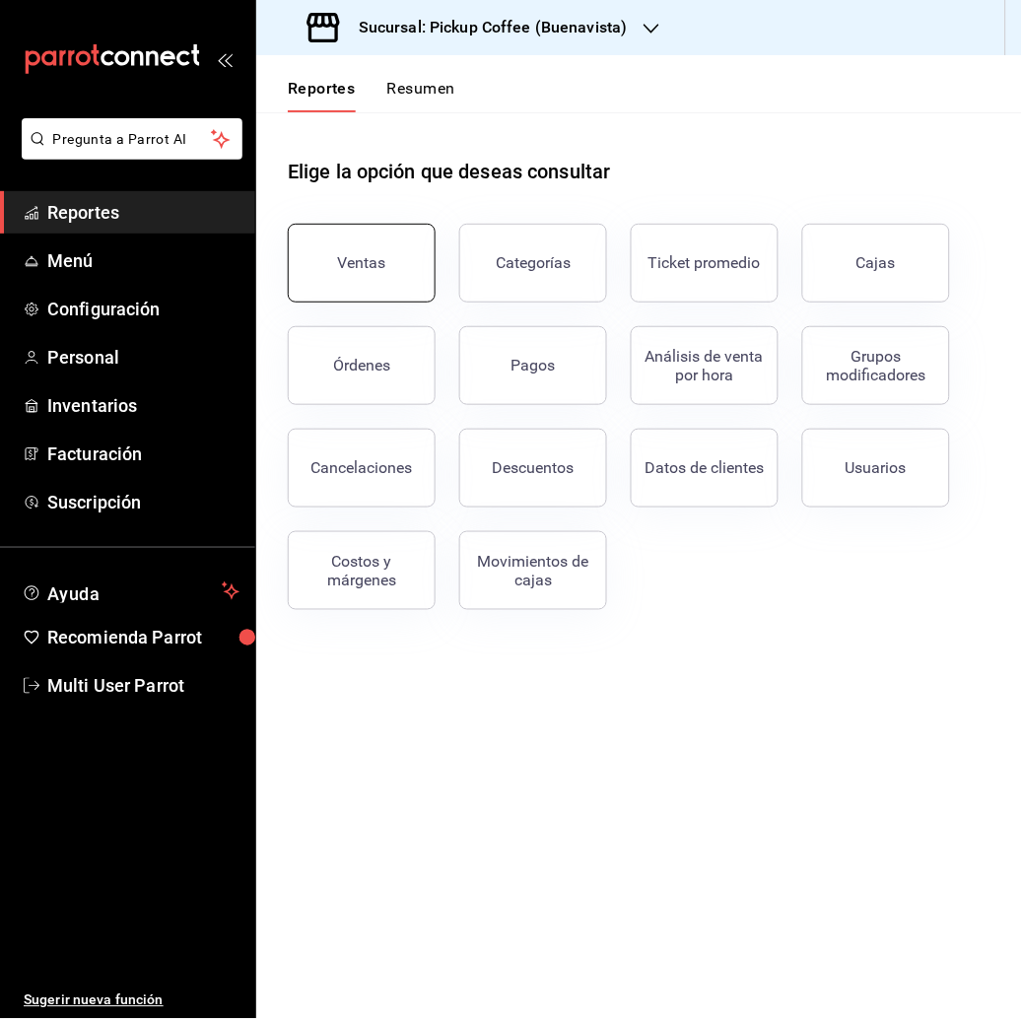
click at [411, 293] on button "Ventas" at bounding box center [362, 263] width 148 height 79
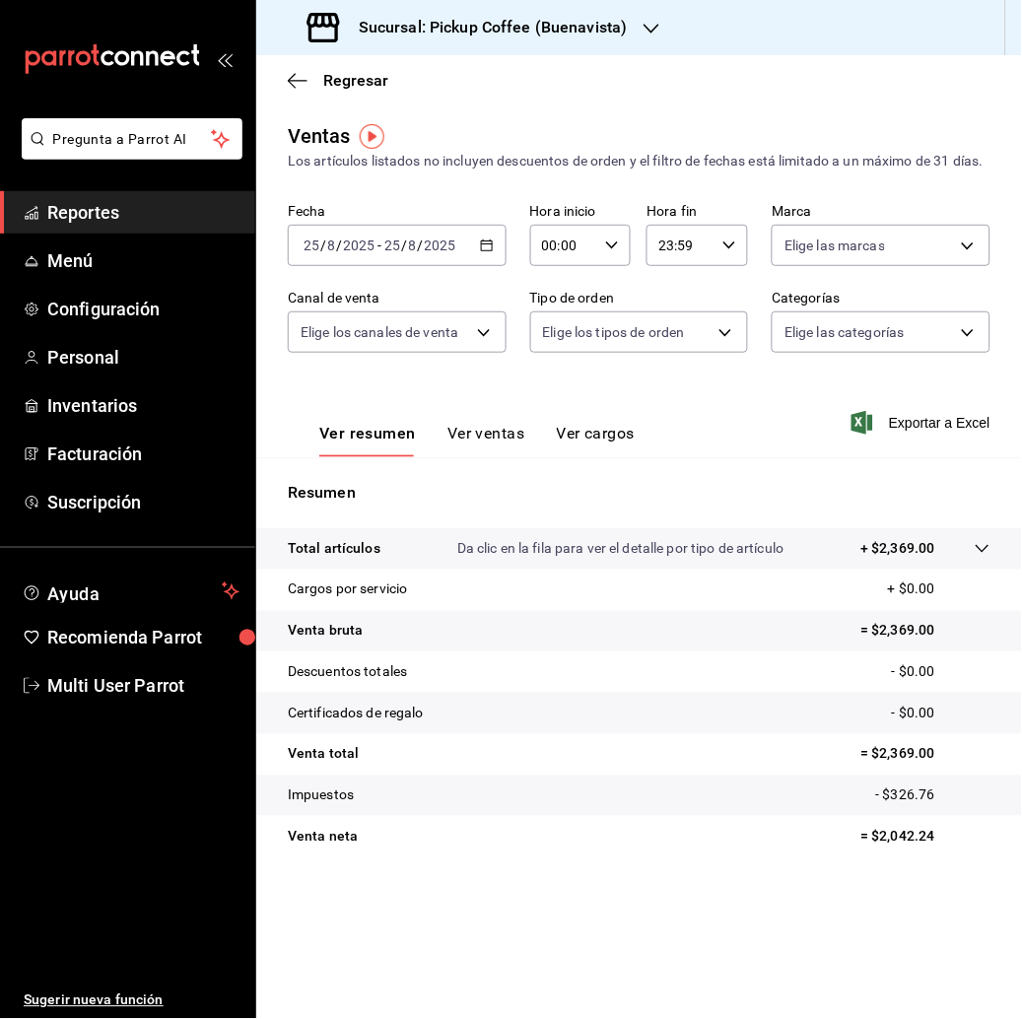
click at [489, 252] on icon "button" at bounding box center [487, 246] width 14 height 14
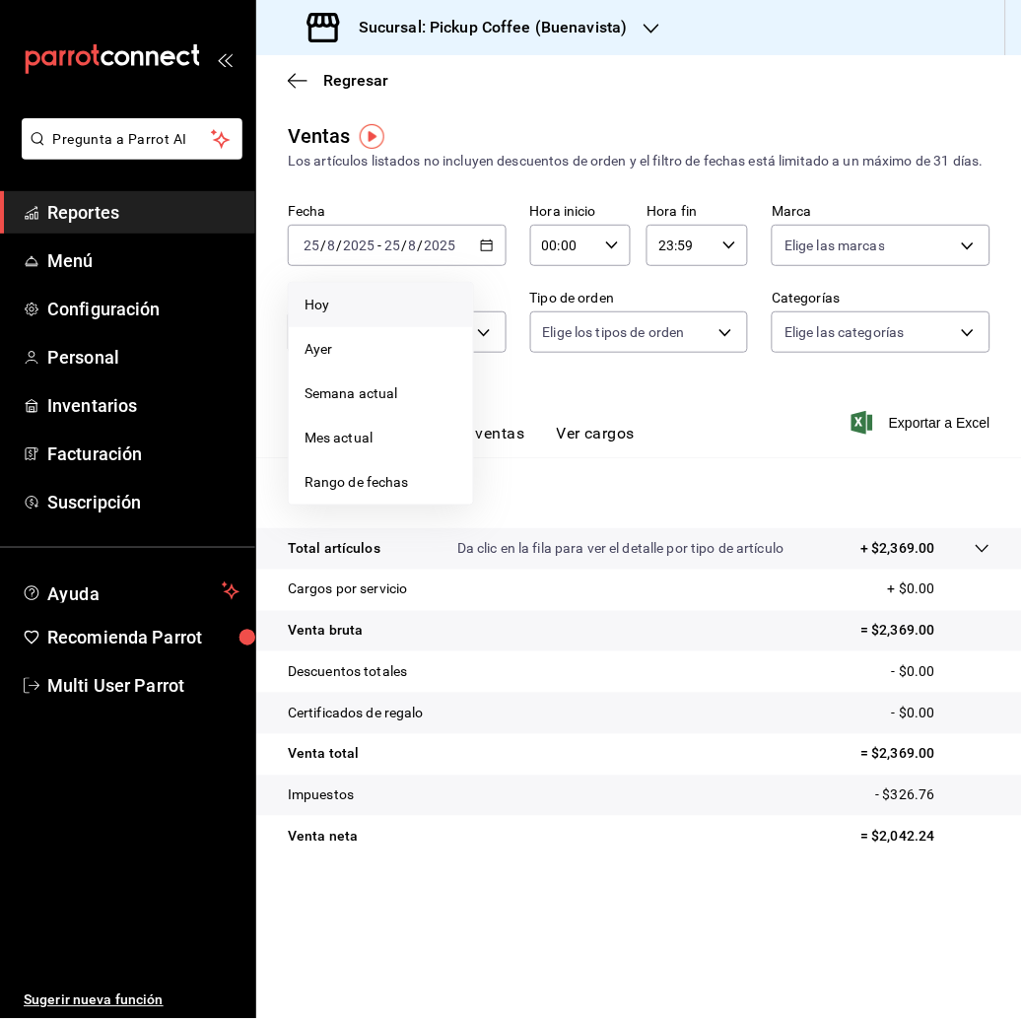
click at [357, 327] on li "Hoy" at bounding box center [381, 305] width 184 height 44
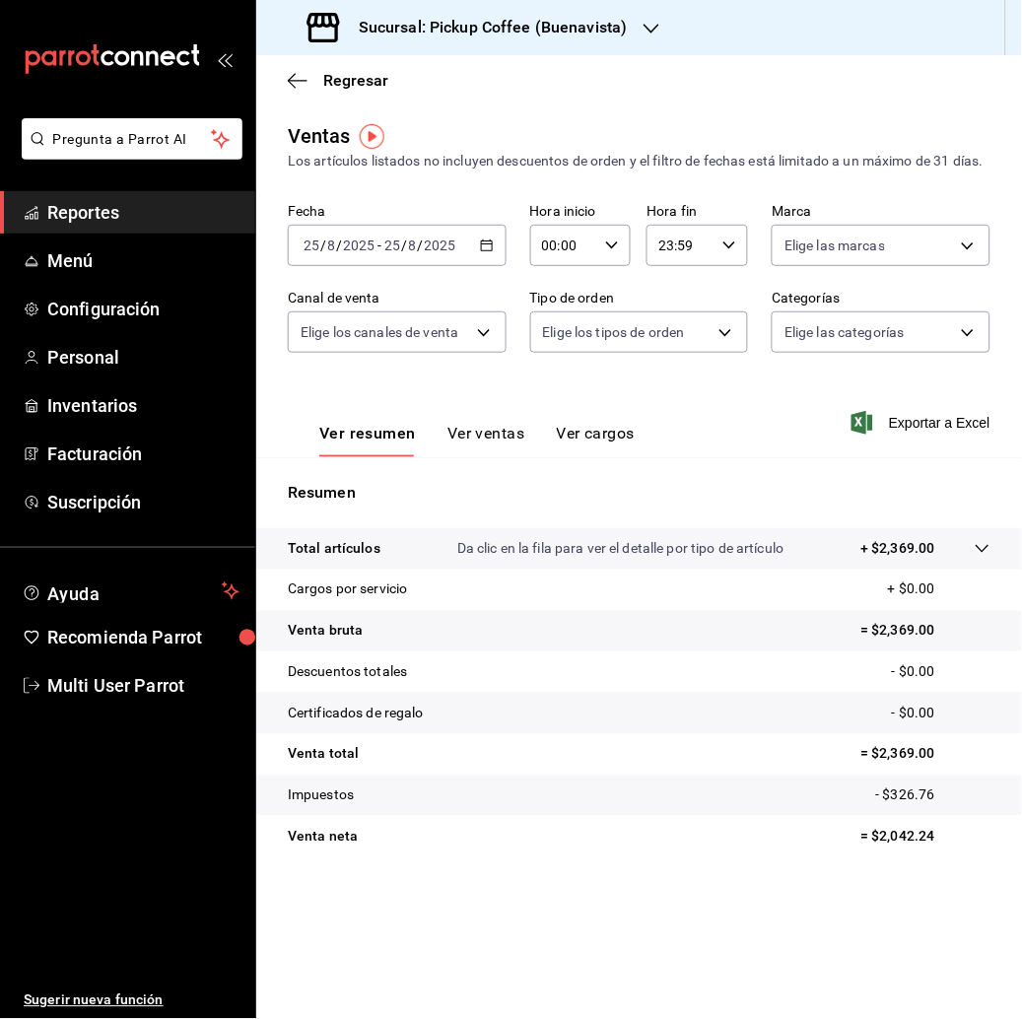
click at [492, 257] on div "2025-08-25 25 / 8 / 2025 - 2025-08-25 25 / 8 / 2025" at bounding box center [397, 245] width 219 height 41
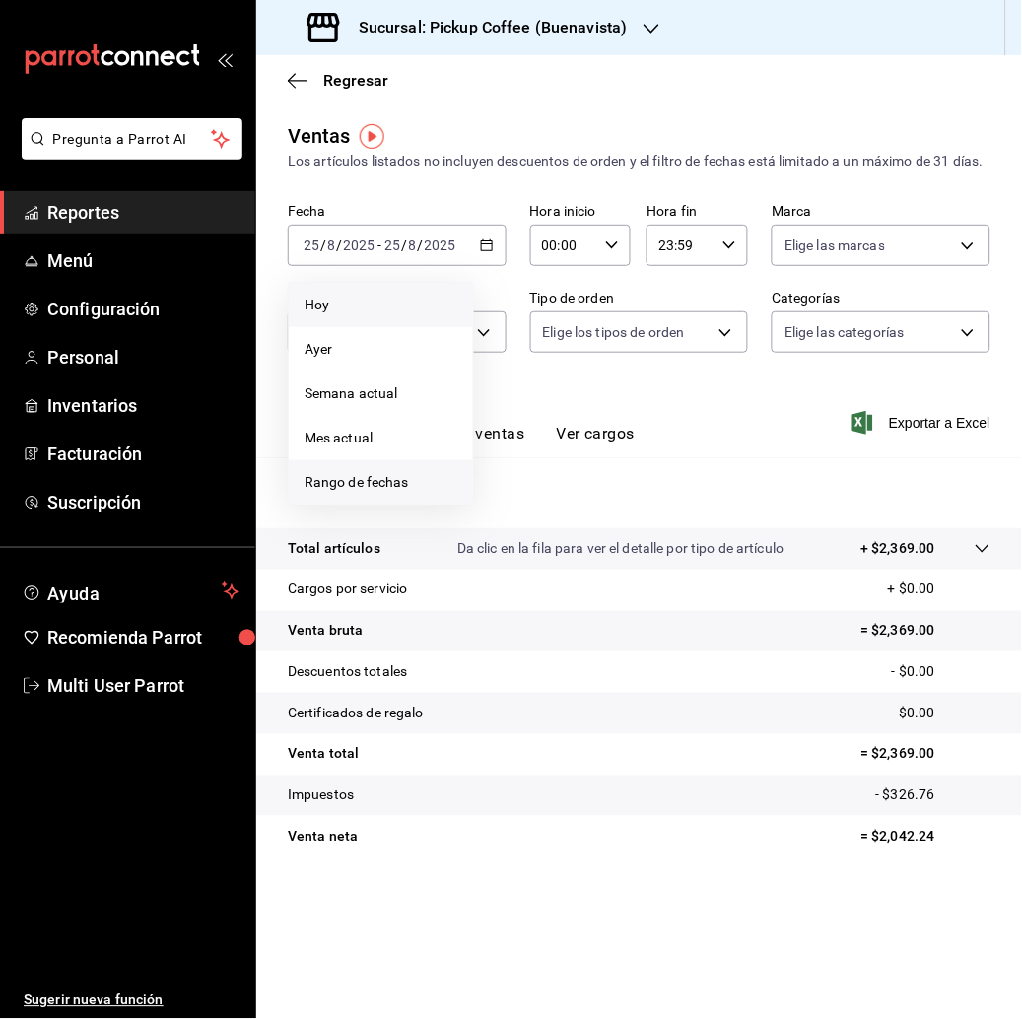
click at [431, 489] on li "Rango de fechas" at bounding box center [381, 482] width 184 height 44
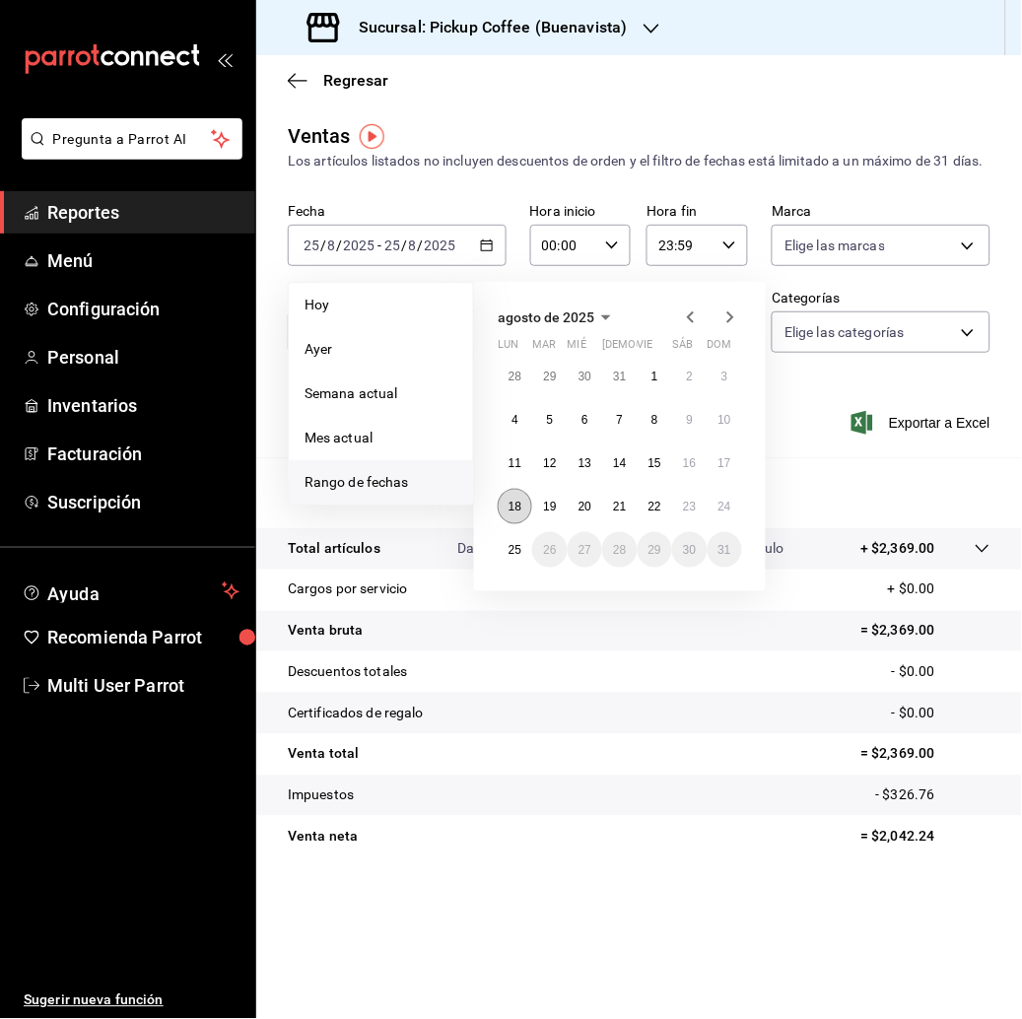
click at [519, 525] on button "18" at bounding box center [515, 506] width 35 height 35
click at [727, 525] on button "24" at bounding box center [725, 506] width 35 height 35
